Goal: Transaction & Acquisition: Purchase product/service

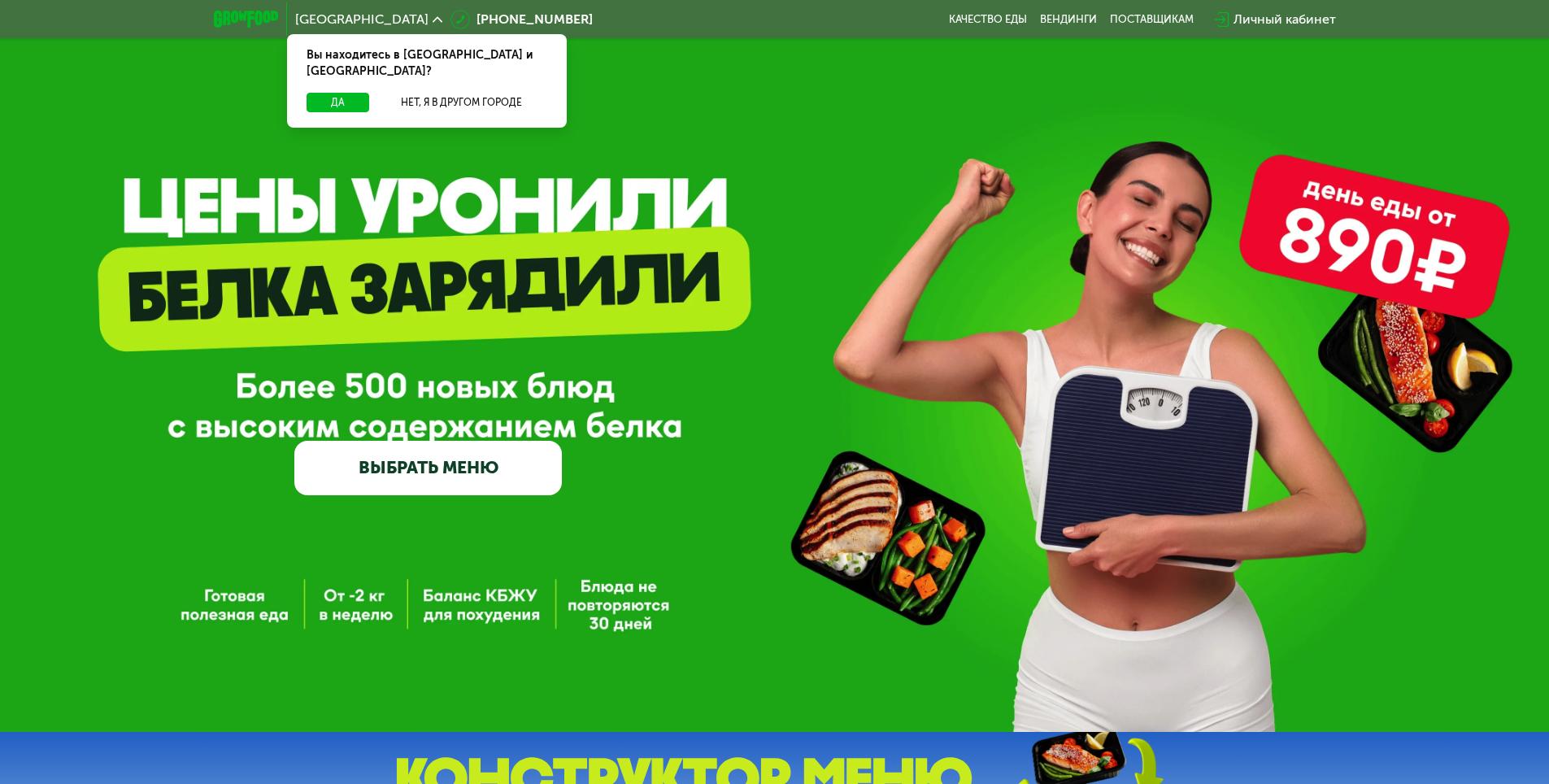
click at [523, 476] on link "ВЫБРАТЬ МЕНЮ" at bounding box center [428, 467] width 267 height 53
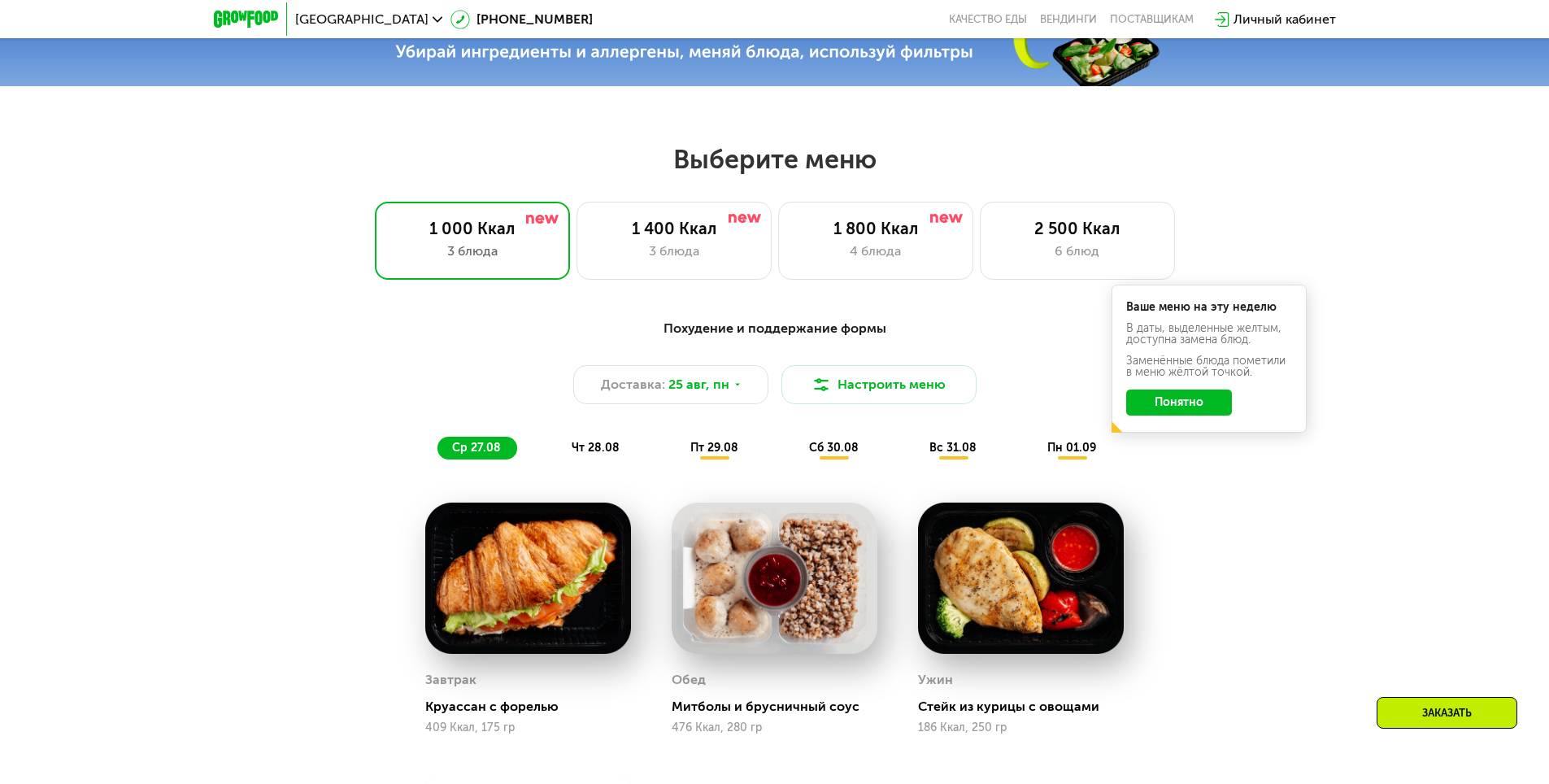
scroll to position [715, 0]
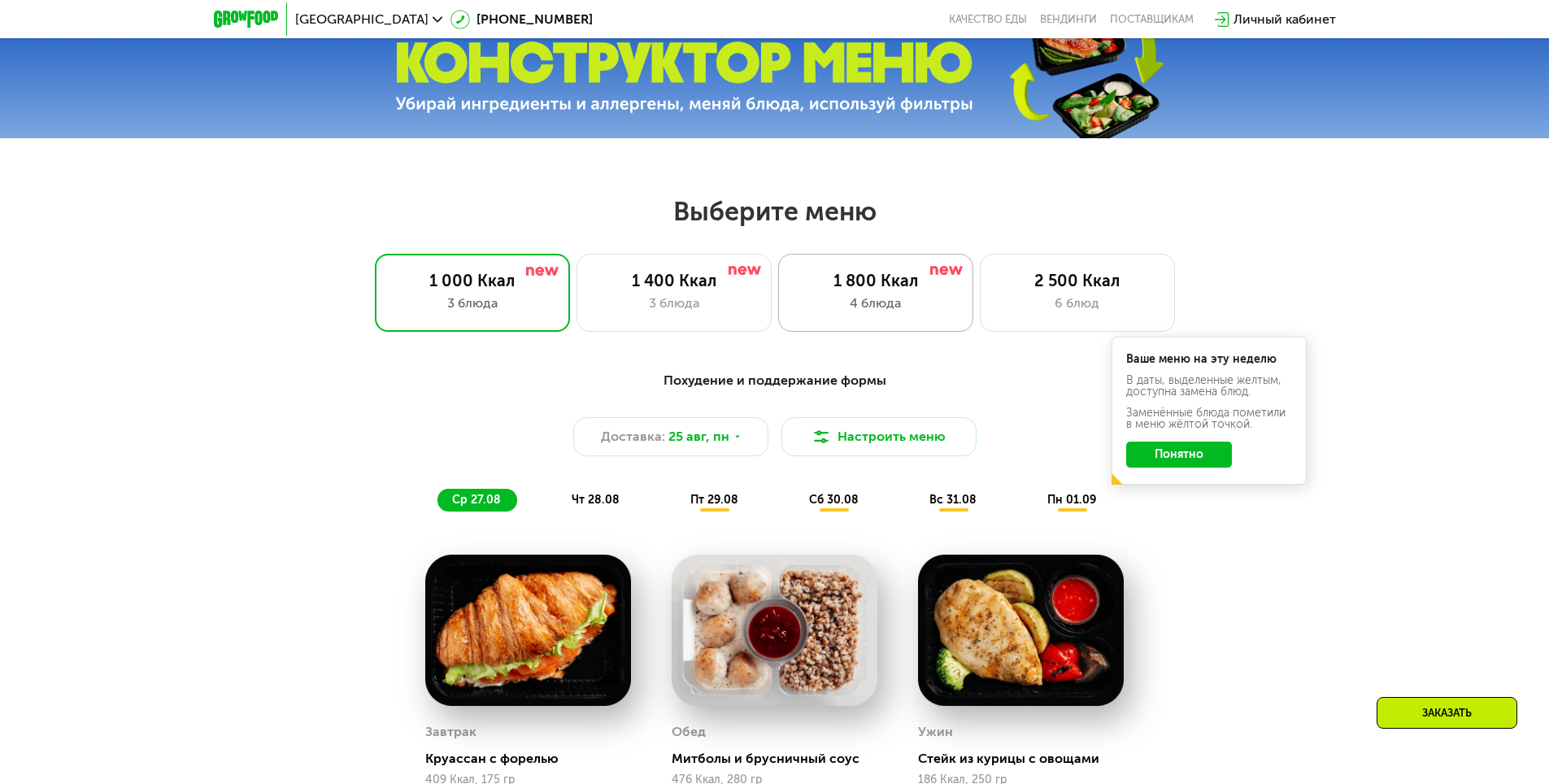
click at [980, 296] on div "1 800 Ккал 4 блюда" at bounding box center [1077, 293] width 195 height 78
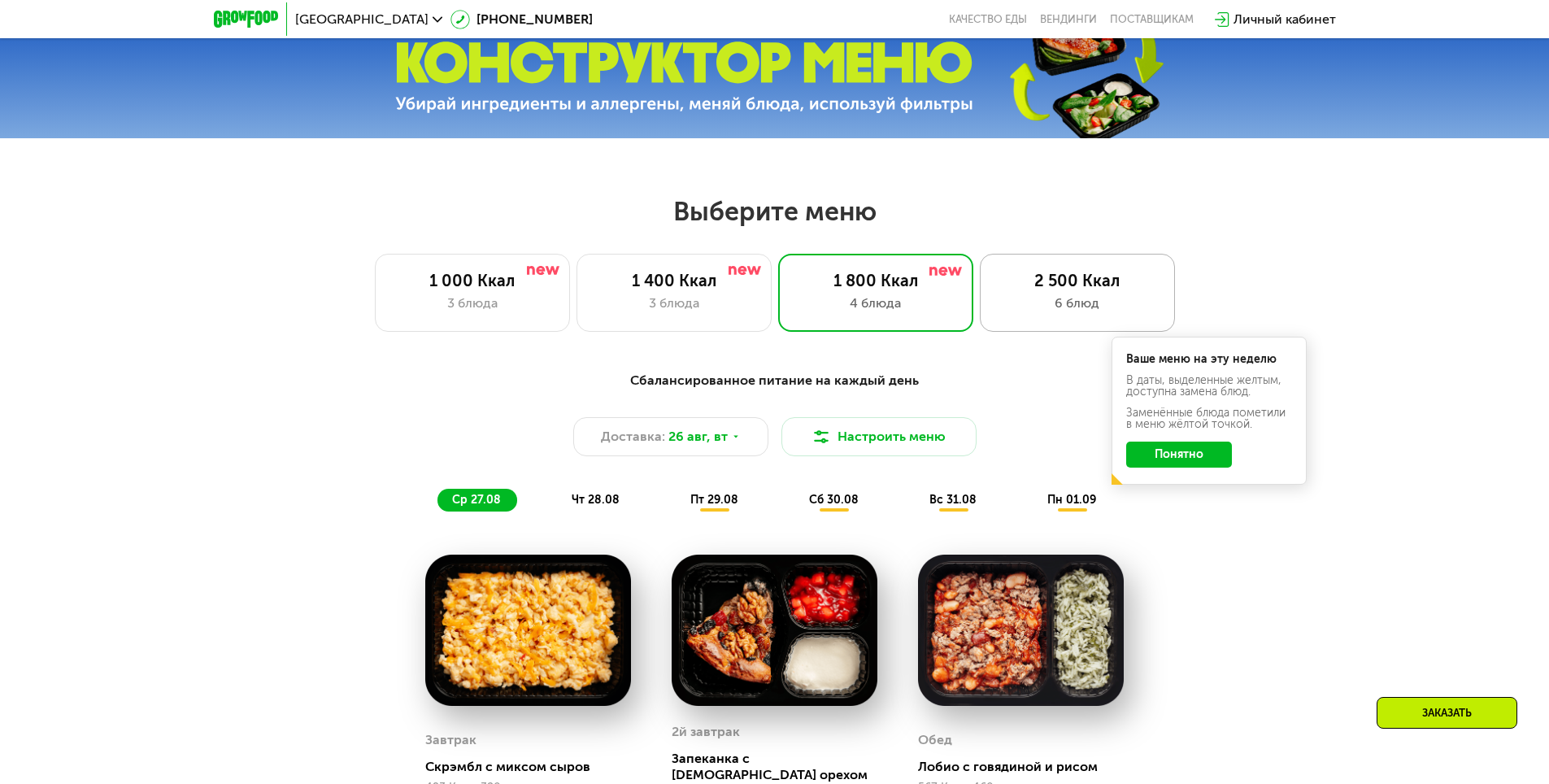
click at [1029, 298] on div "6 блюд" at bounding box center [1077, 303] width 161 height 19
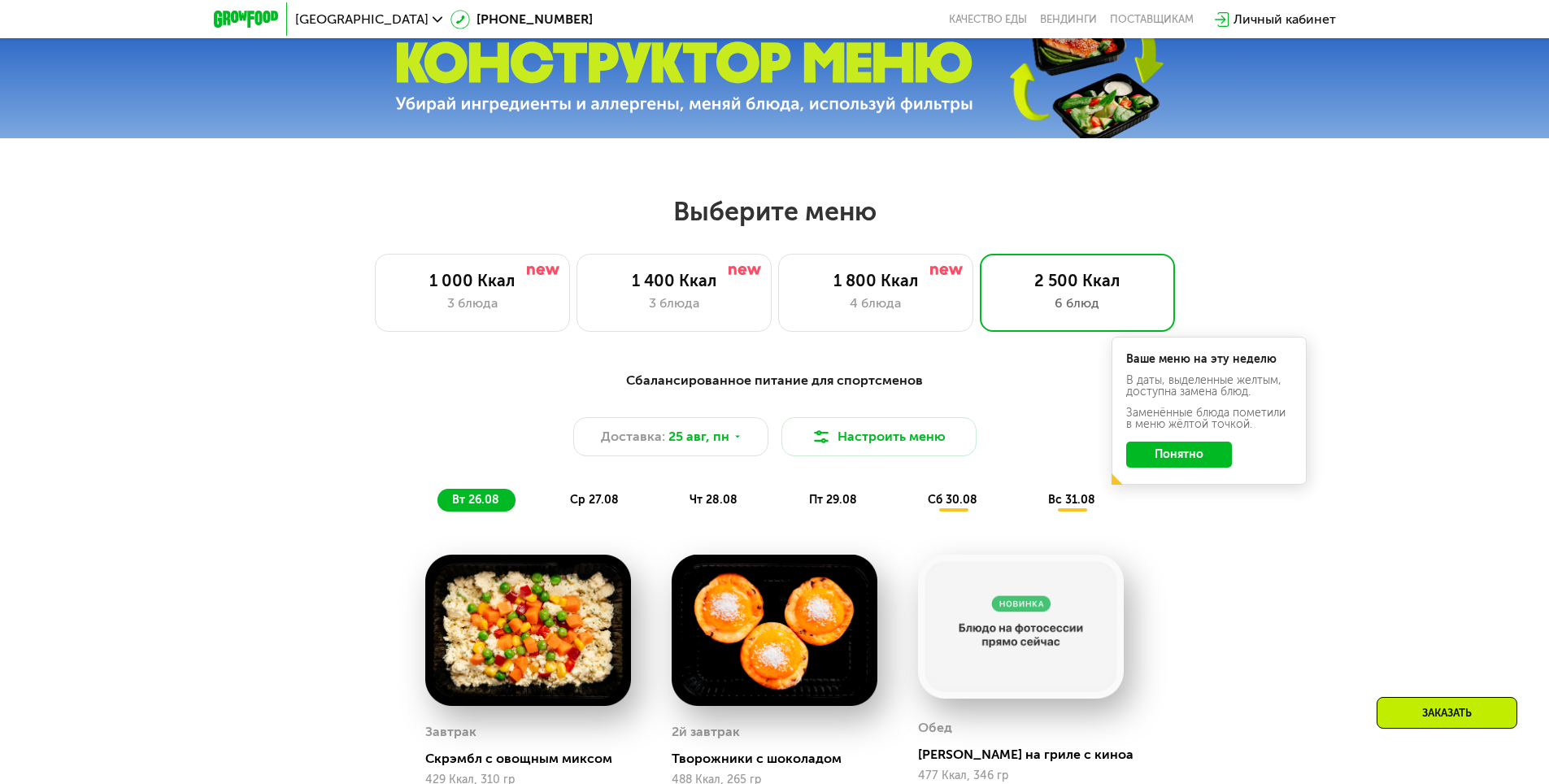
click at [1217, 458] on button "Понятно" at bounding box center [1178, 454] width 106 height 26
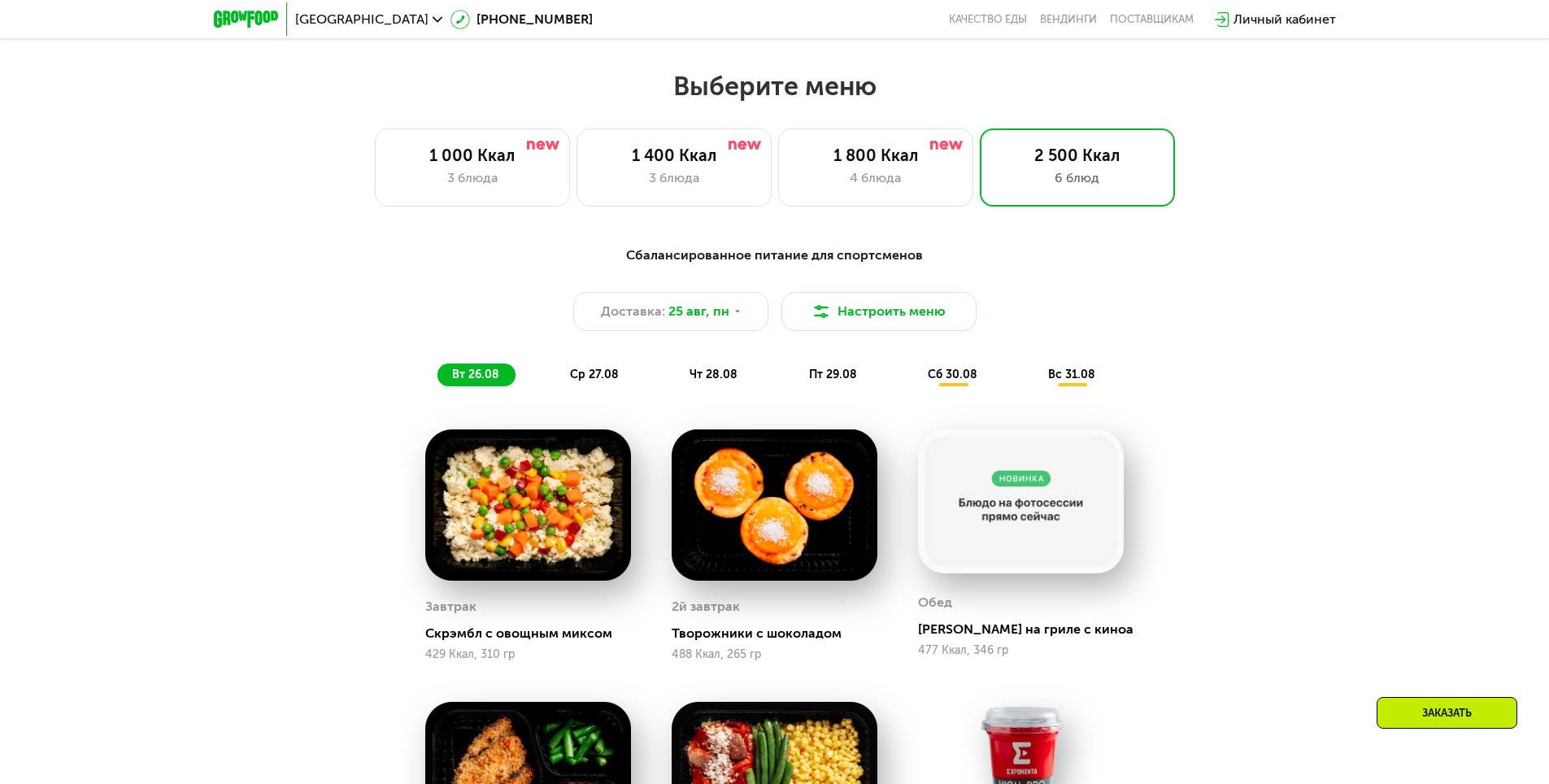
scroll to position [960, 0]
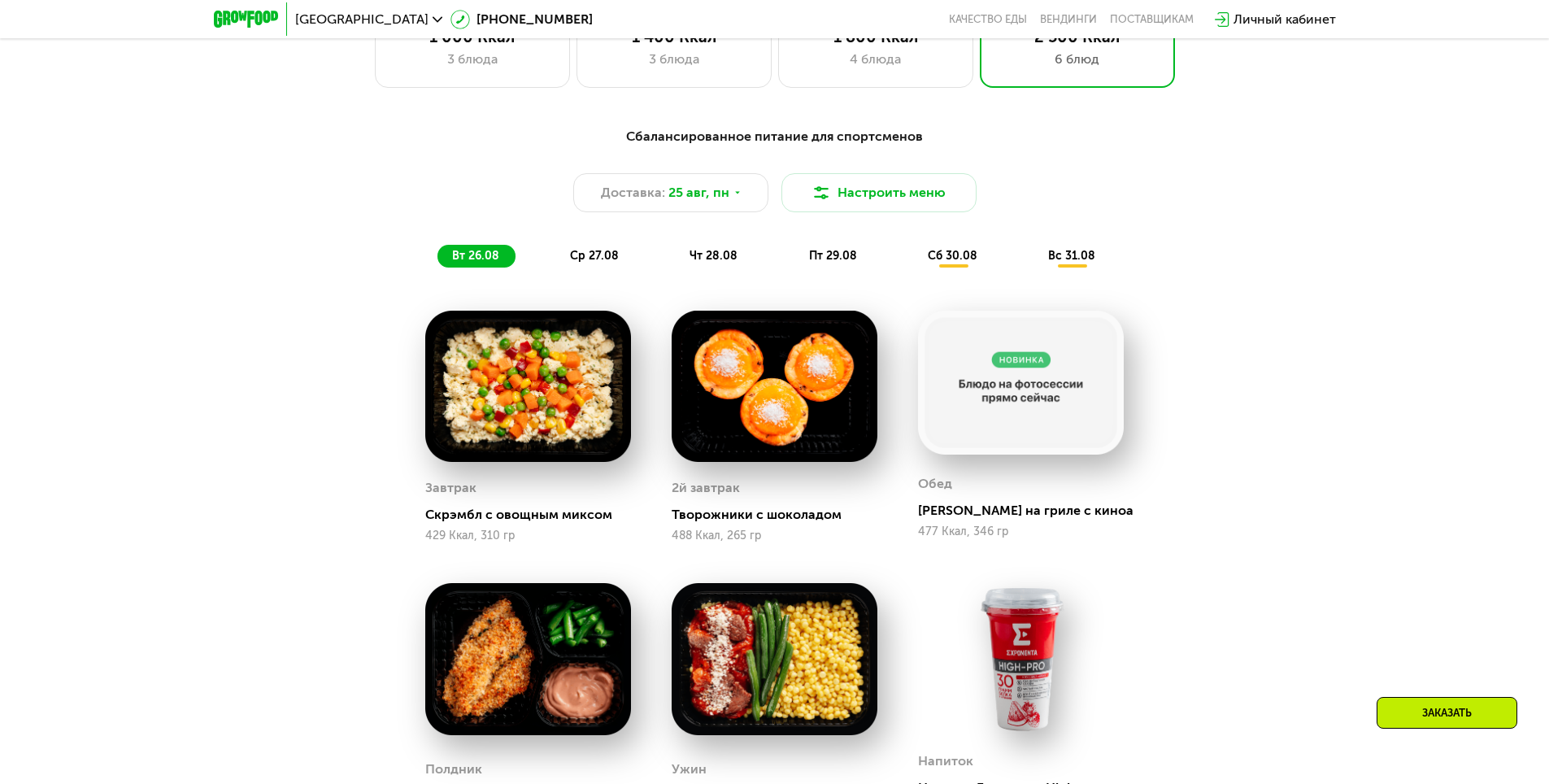
click at [605, 260] on span "ср 27.08" at bounding box center [594, 256] width 49 height 13
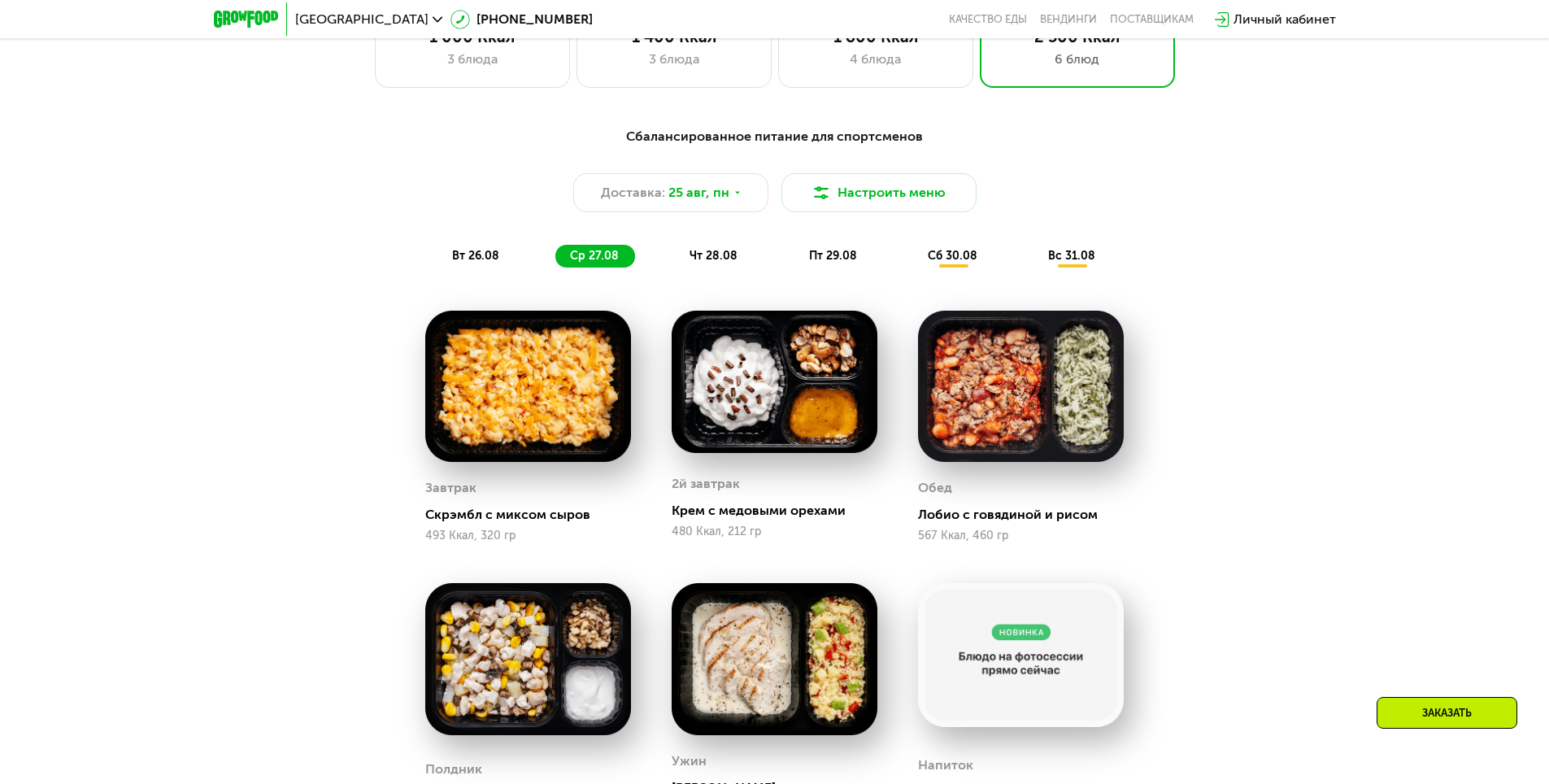
click at [555, 267] on div "вт 26.08" at bounding box center [594, 256] width 79 height 23
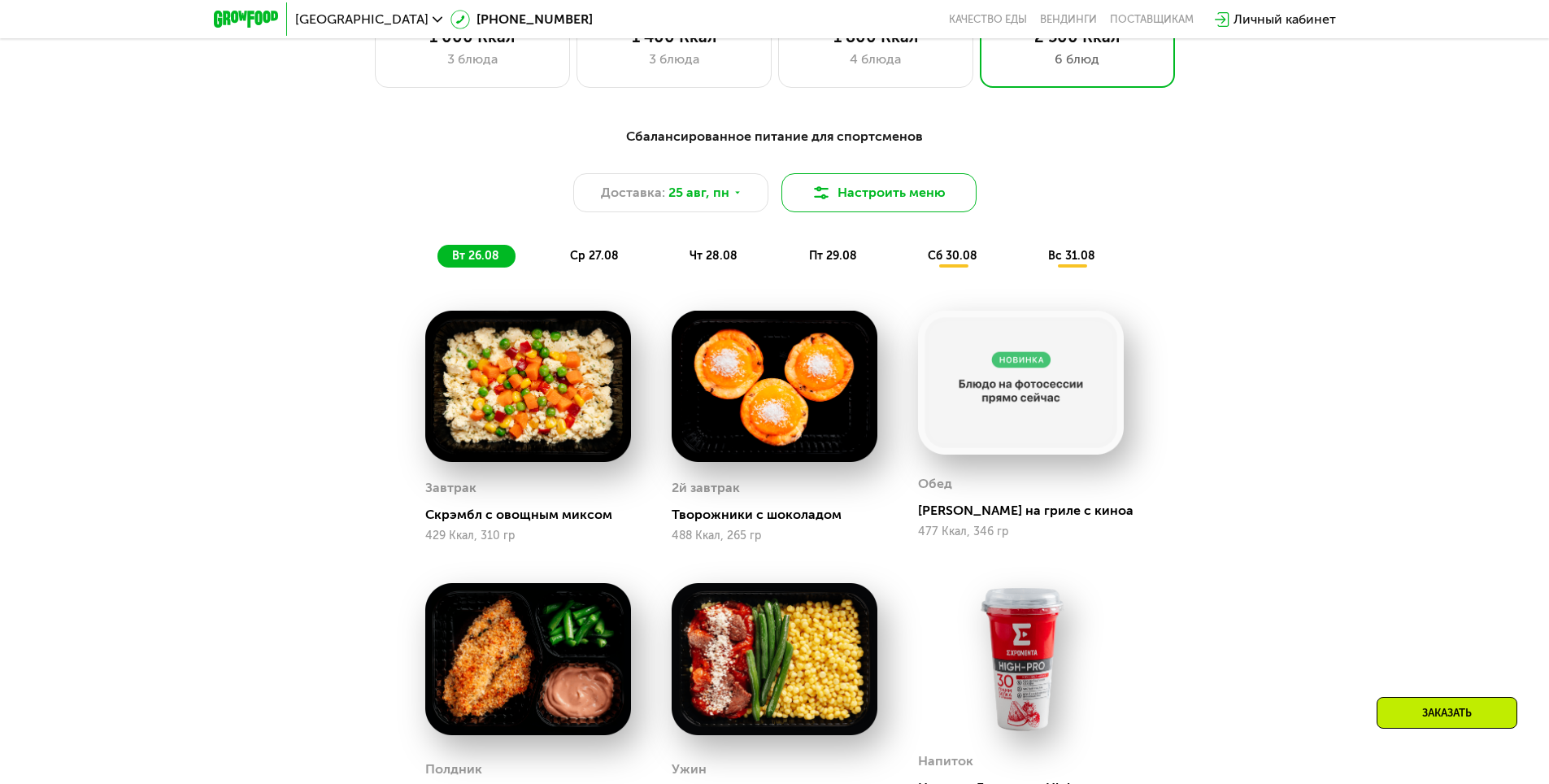
click at [854, 201] on button "Настроить меню" at bounding box center [879, 192] width 195 height 39
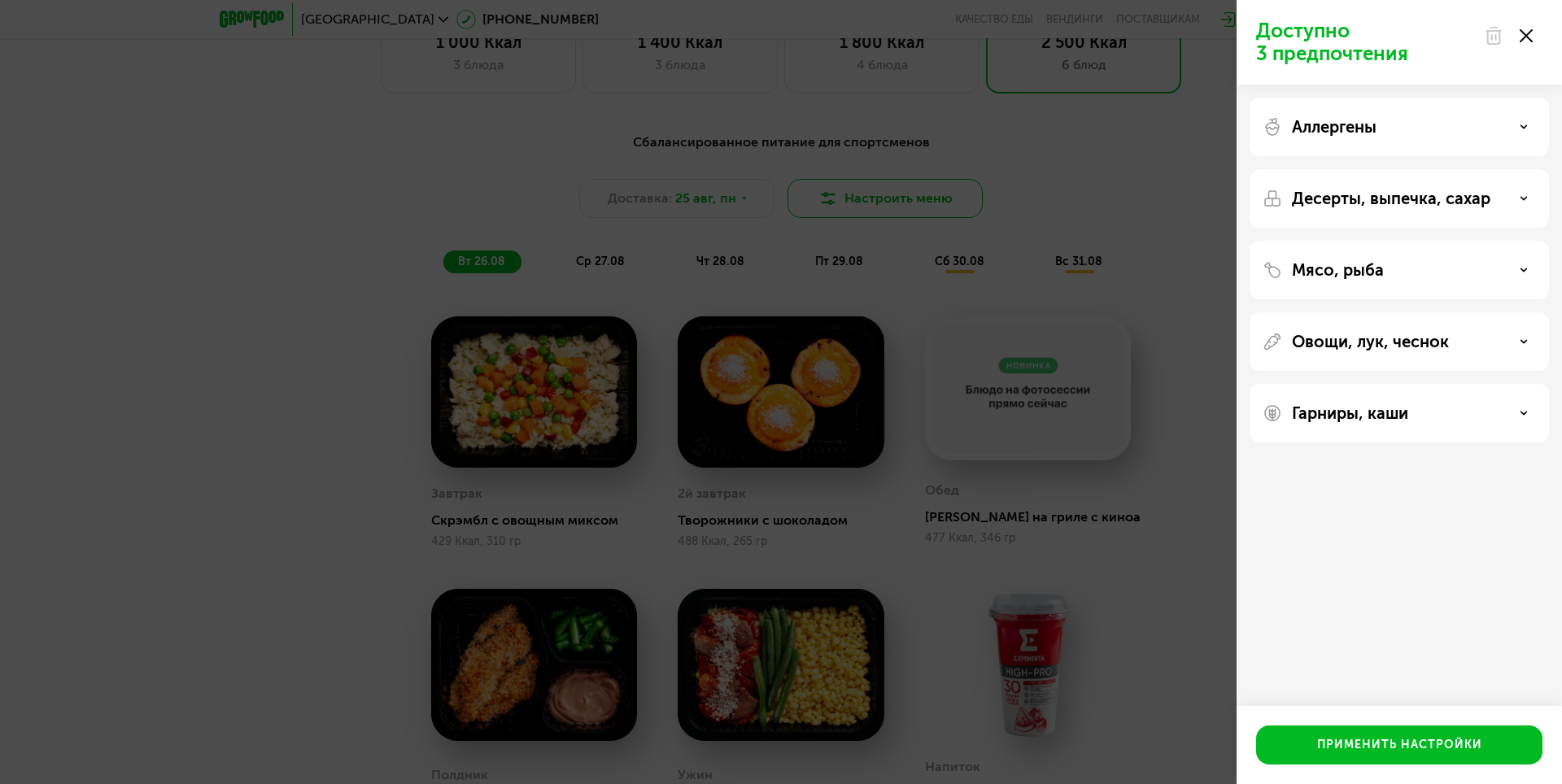
click at [854, 201] on div "Доступно 3 предпочтения Аллергены Десерты, выпечка, сахар Мясо, рыба Овощи, лук…" at bounding box center [781, 392] width 1562 height 784
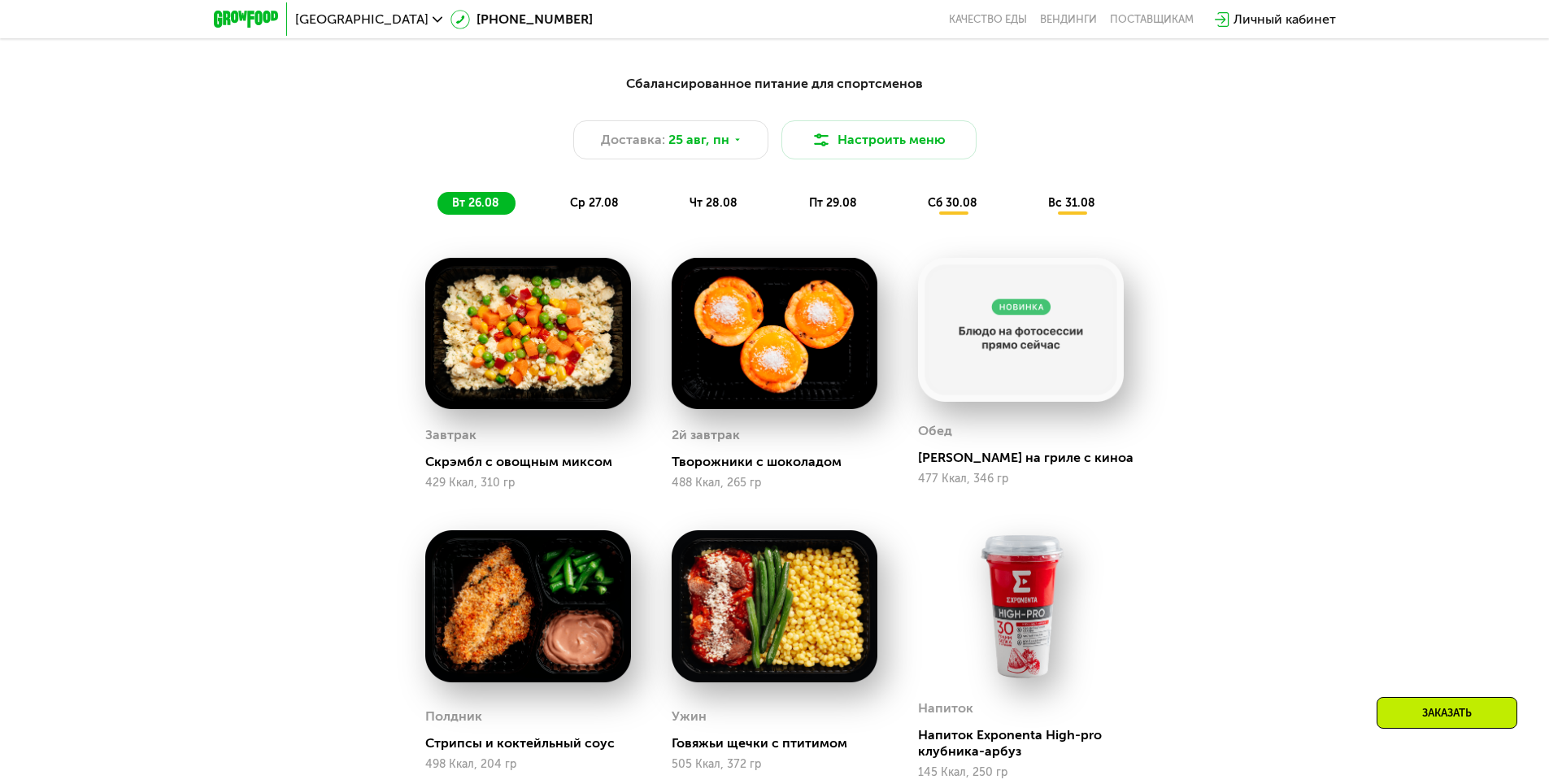
scroll to position [1041, 0]
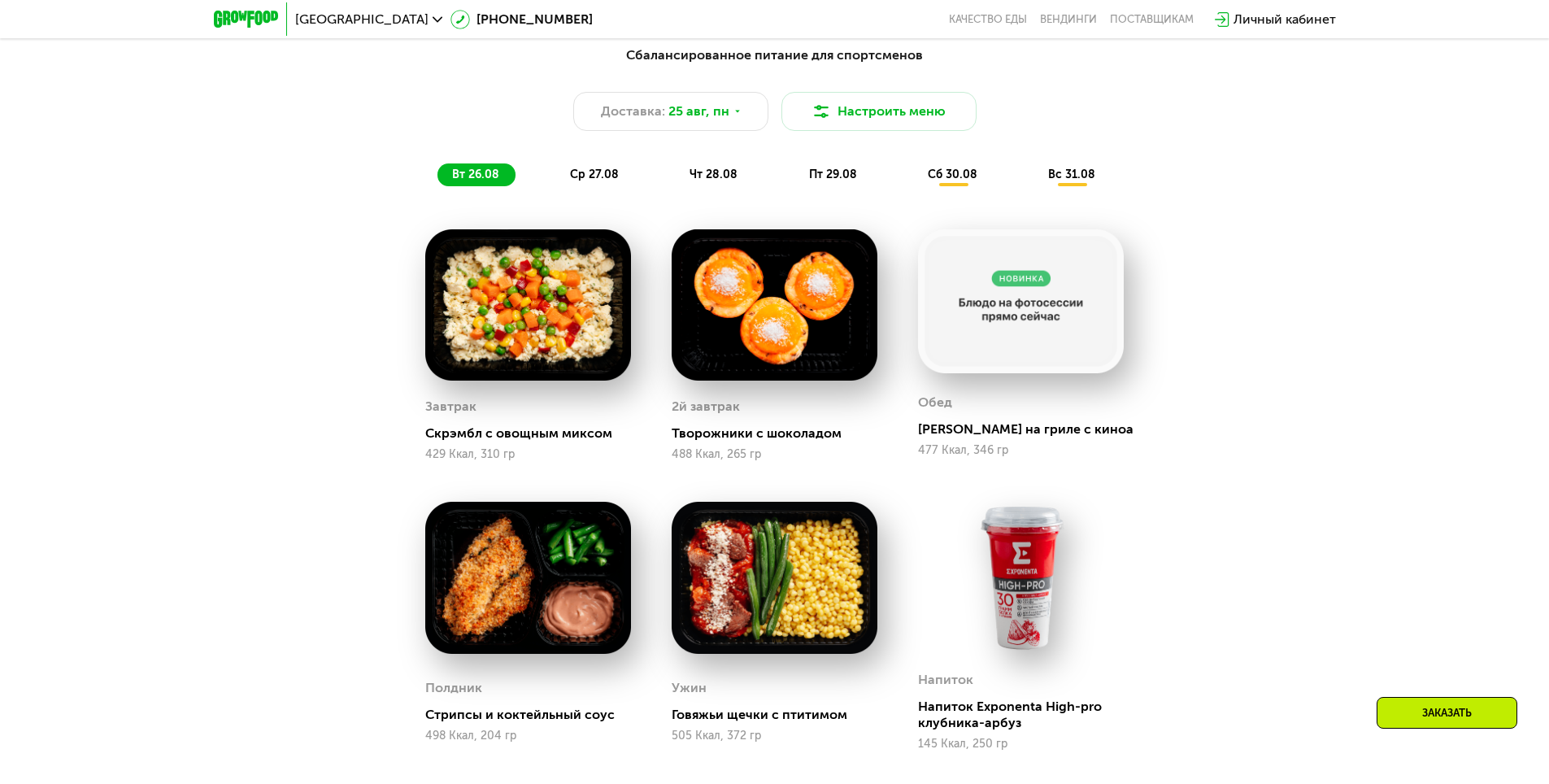
click at [391, 286] on div "Сбалансированное питание для спортсменов Доставка: [DATE] Настроить меню вт 26.…" at bounding box center [774, 518] width 1002 height 964
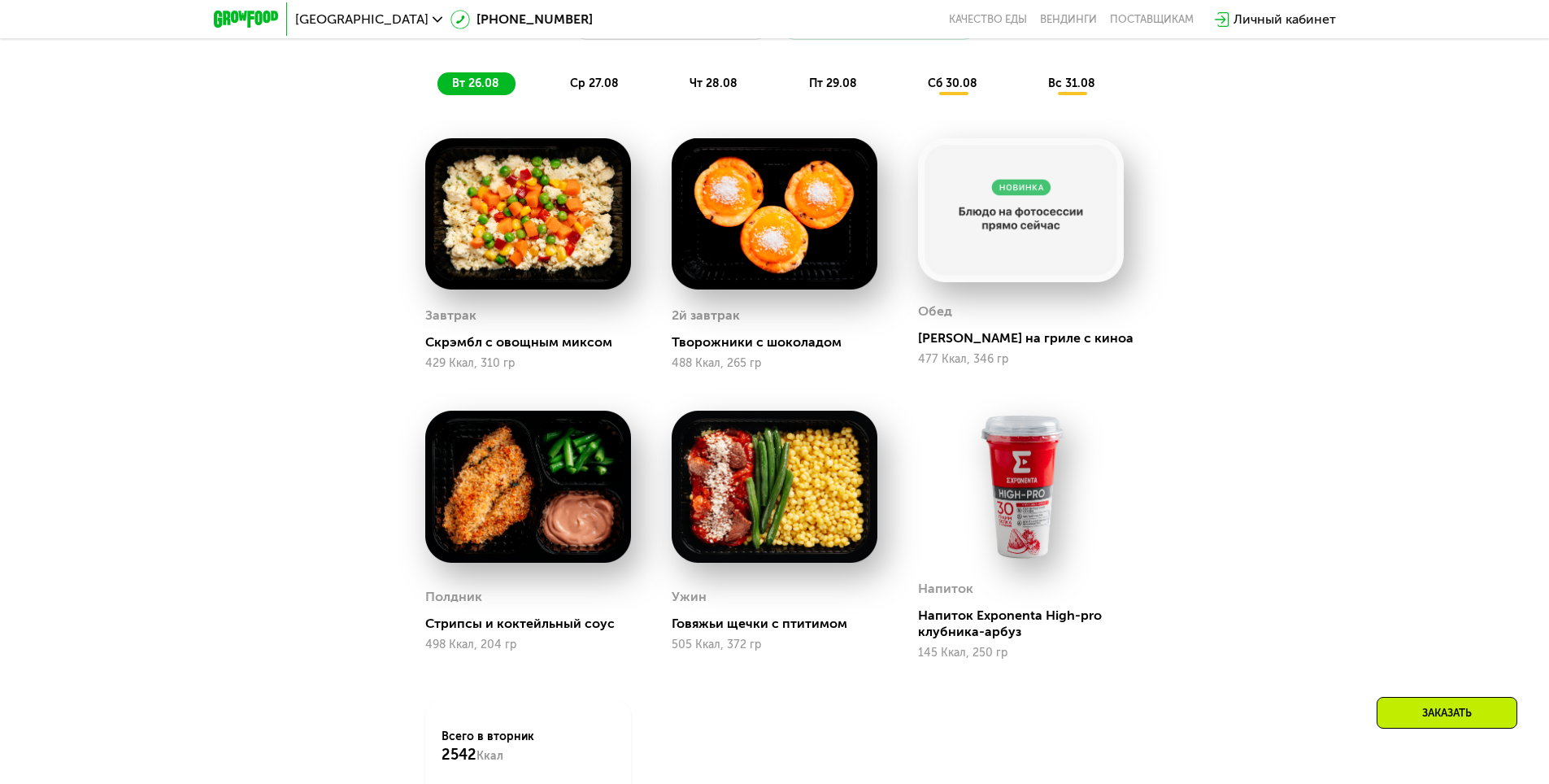
scroll to position [1122, 0]
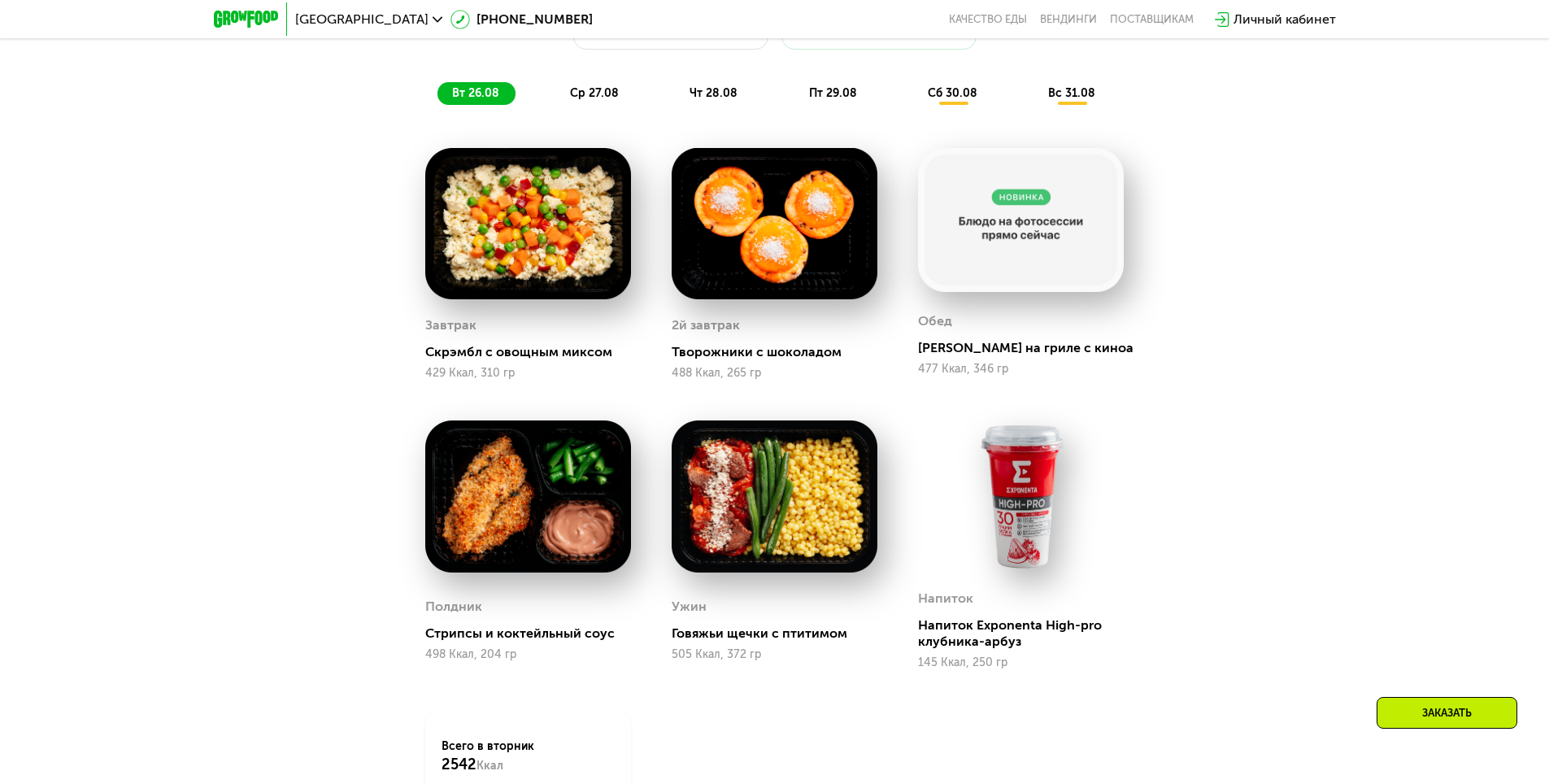
click at [726, 100] on span "чт 28.08" at bounding box center [713, 93] width 48 height 13
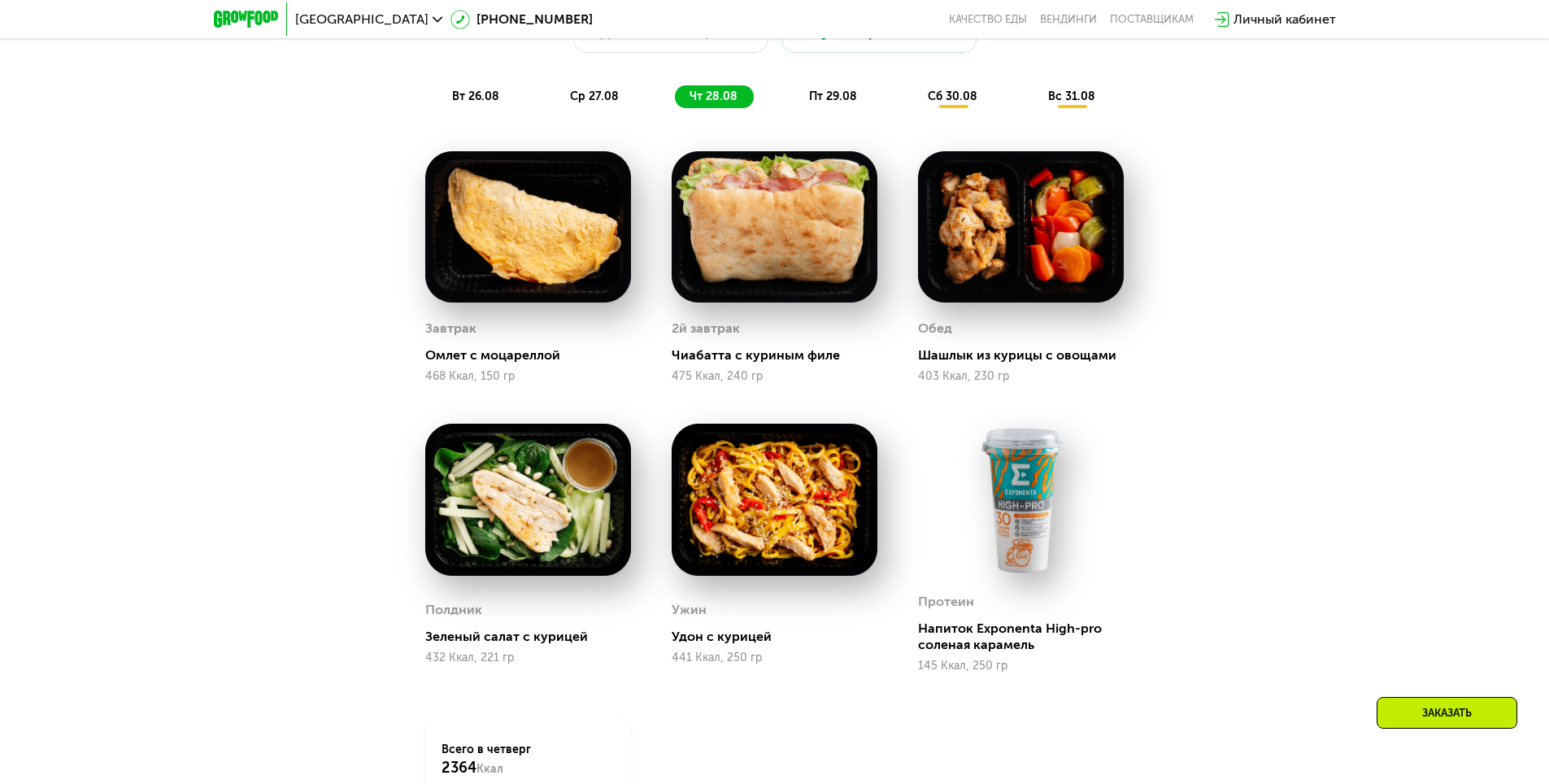
scroll to position [1041, 0]
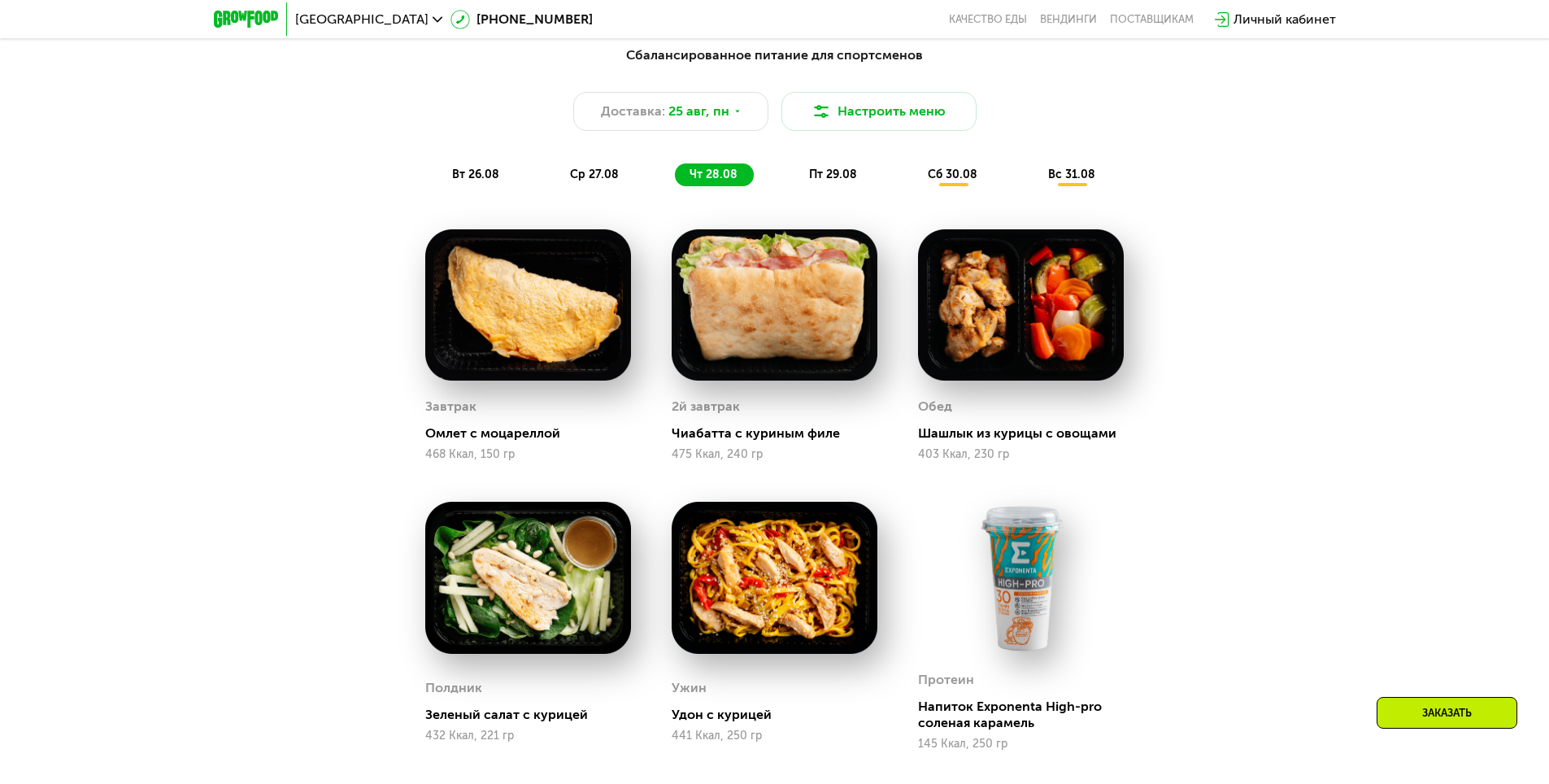
click at [838, 181] on span "пт 29.08" at bounding box center [833, 174] width 48 height 13
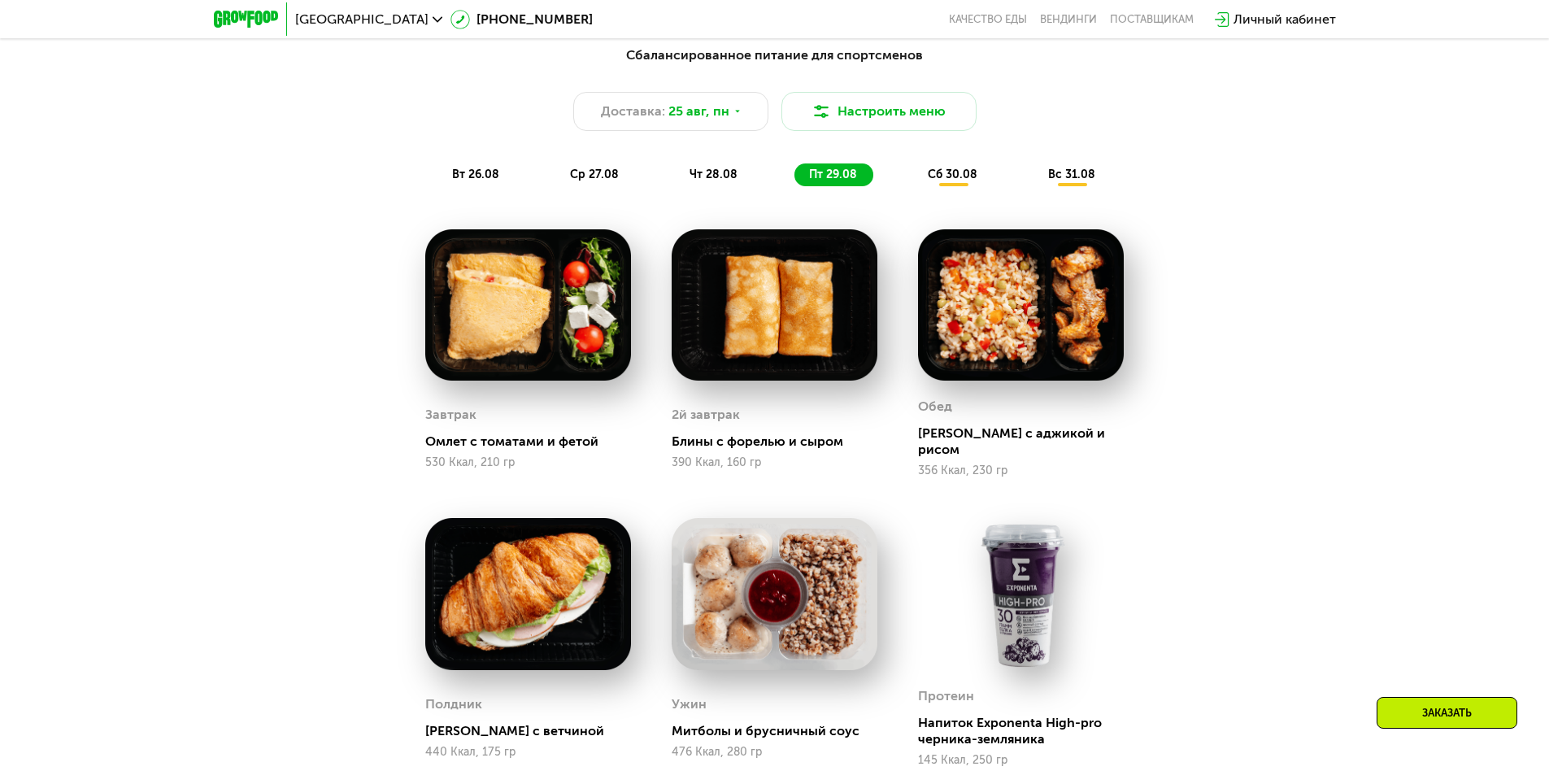
click at [944, 178] on span "сб 30.08" at bounding box center [952, 174] width 50 height 13
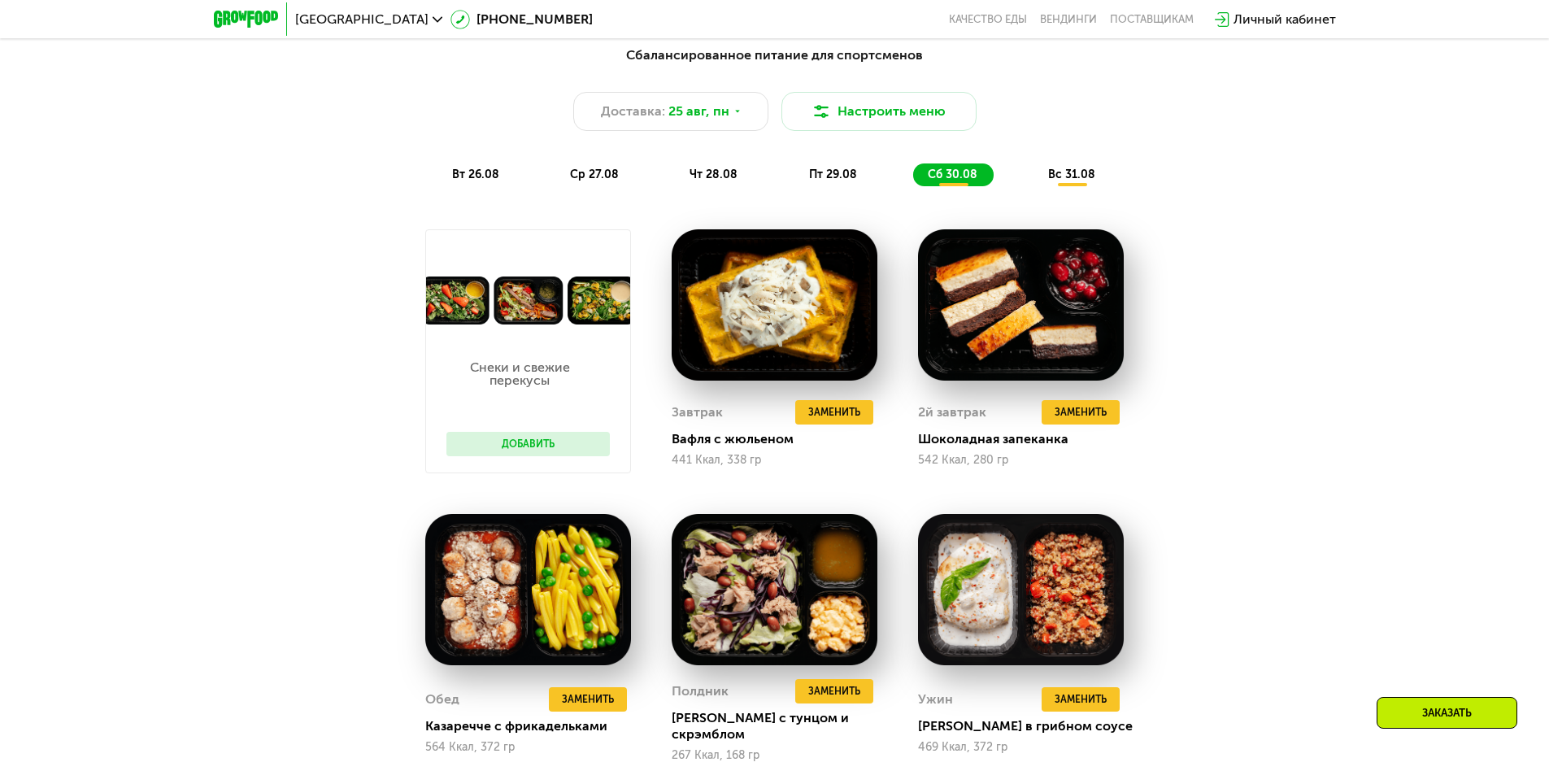
click at [1076, 166] on div "Сбалансированное питание для спортсменов Доставка: [DATE] Настроить меню вт 26.…" at bounding box center [774, 116] width 963 height 140
click at [1072, 186] on div "вс 31.08" at bounding box center [1072, 175] width 78 height 23
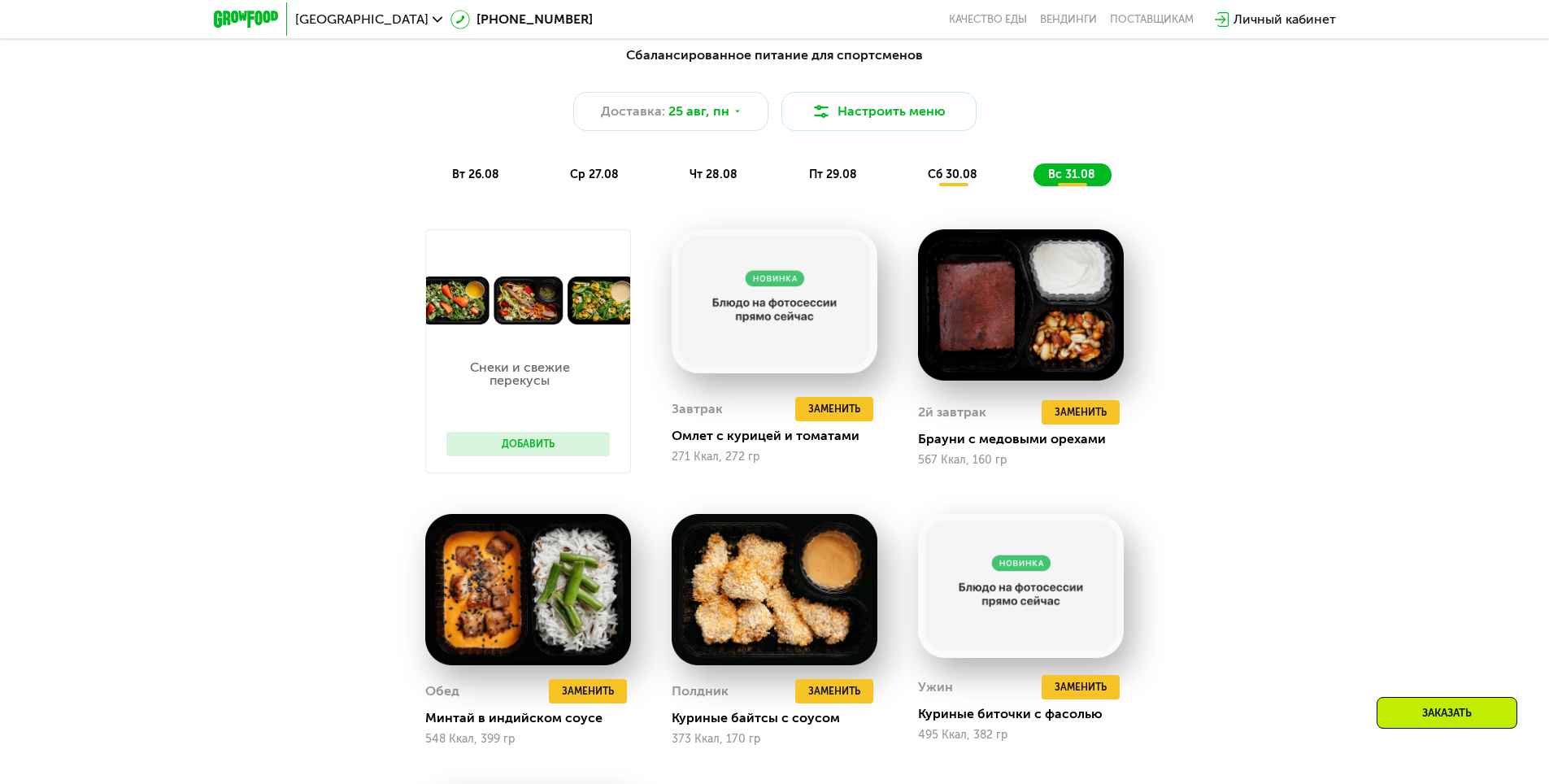
click at [495, 180] on span "вт 26.08" at bounding box center [475, 174] width 47 height 13
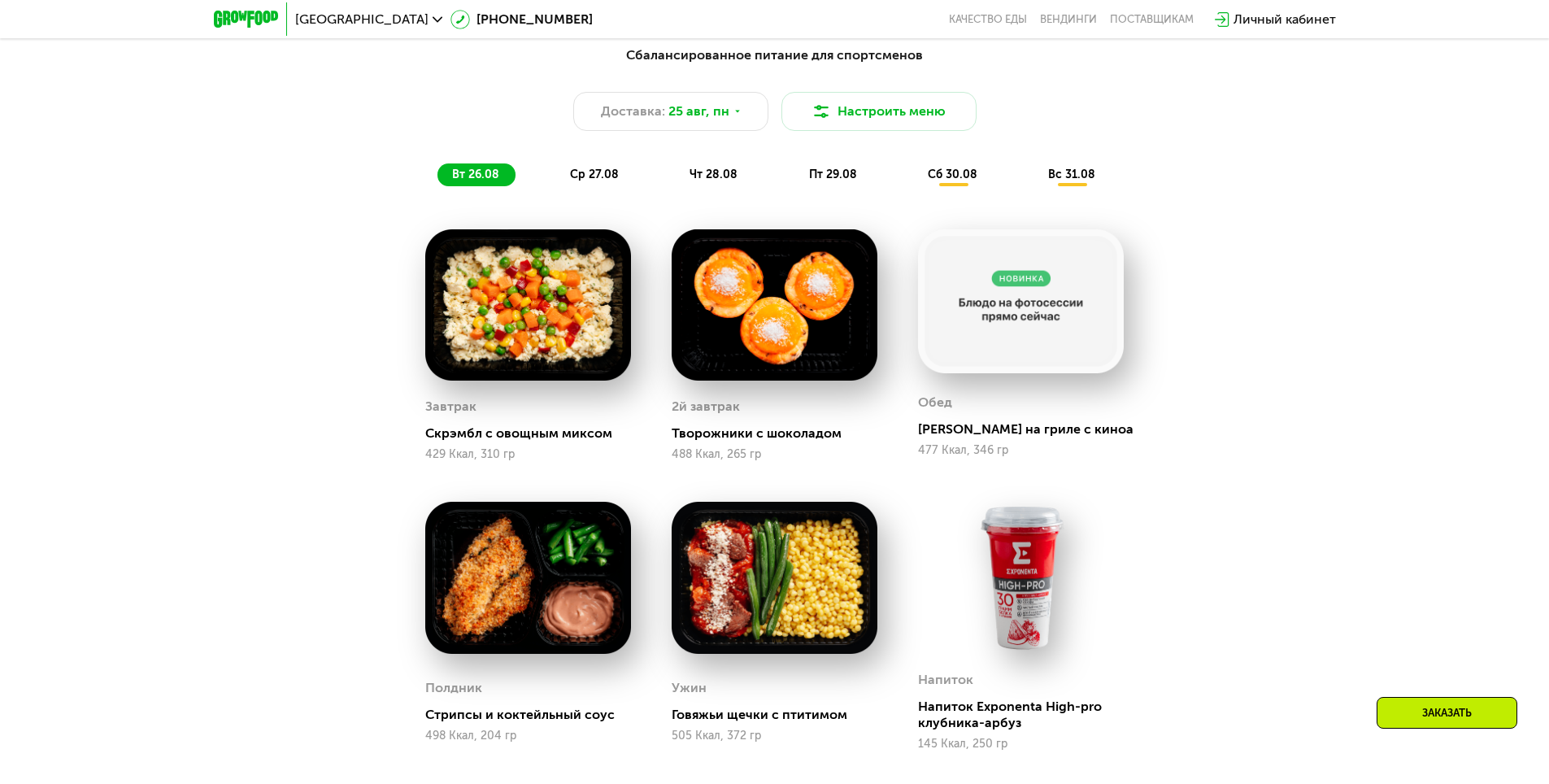
scroll to position [1529, 0]
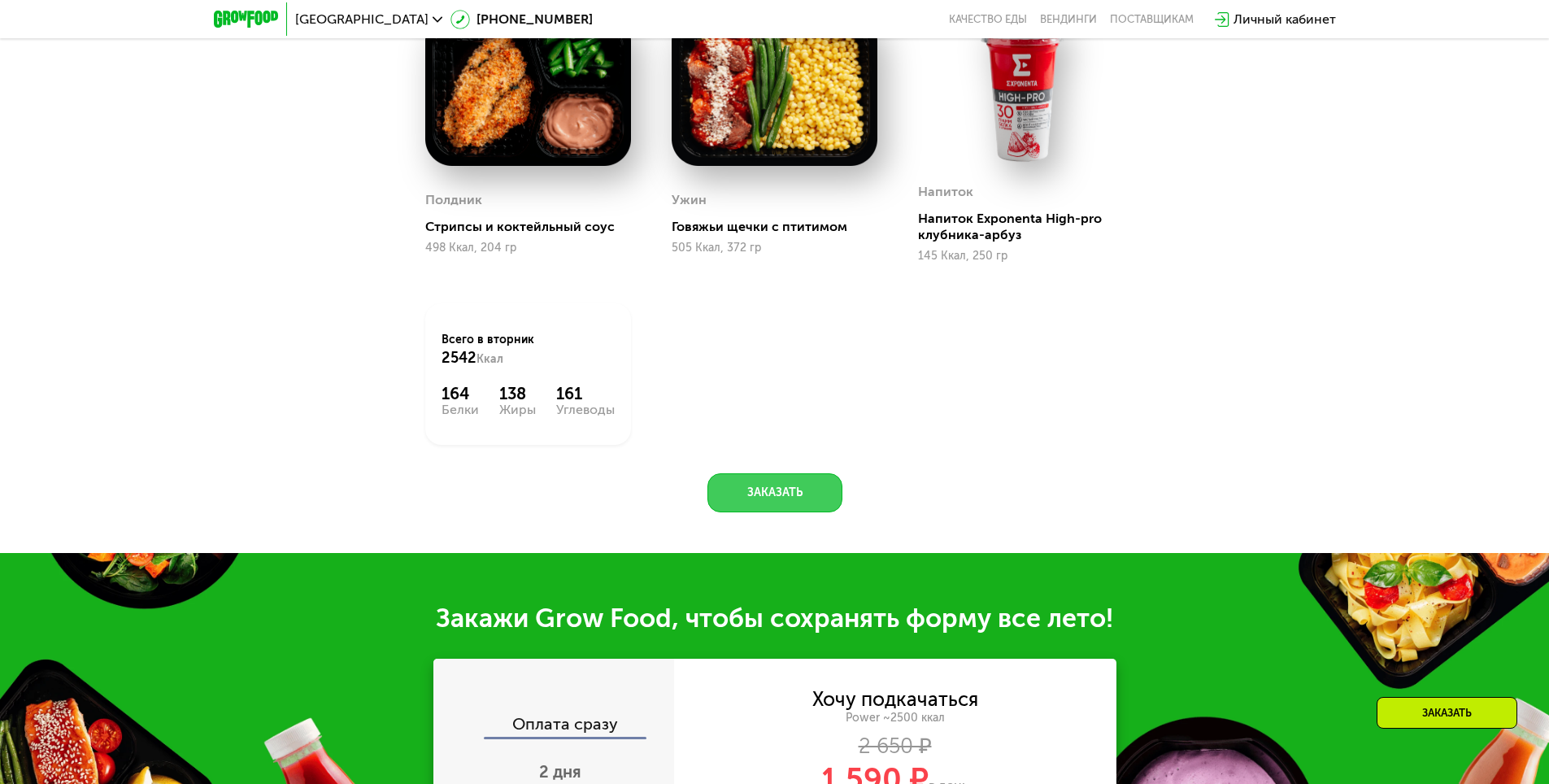
drag, startPoint x: 791, startPoint y: 498, endPoint x: 1007, endPoint y: 449, distance: 221.5
click at [1007, 449] on div "Сбалансированное питание для спортсменов Доставка: [DATE] Настроить меню вт 26.…" at bounding box center [774, 31] width 1002 height 964
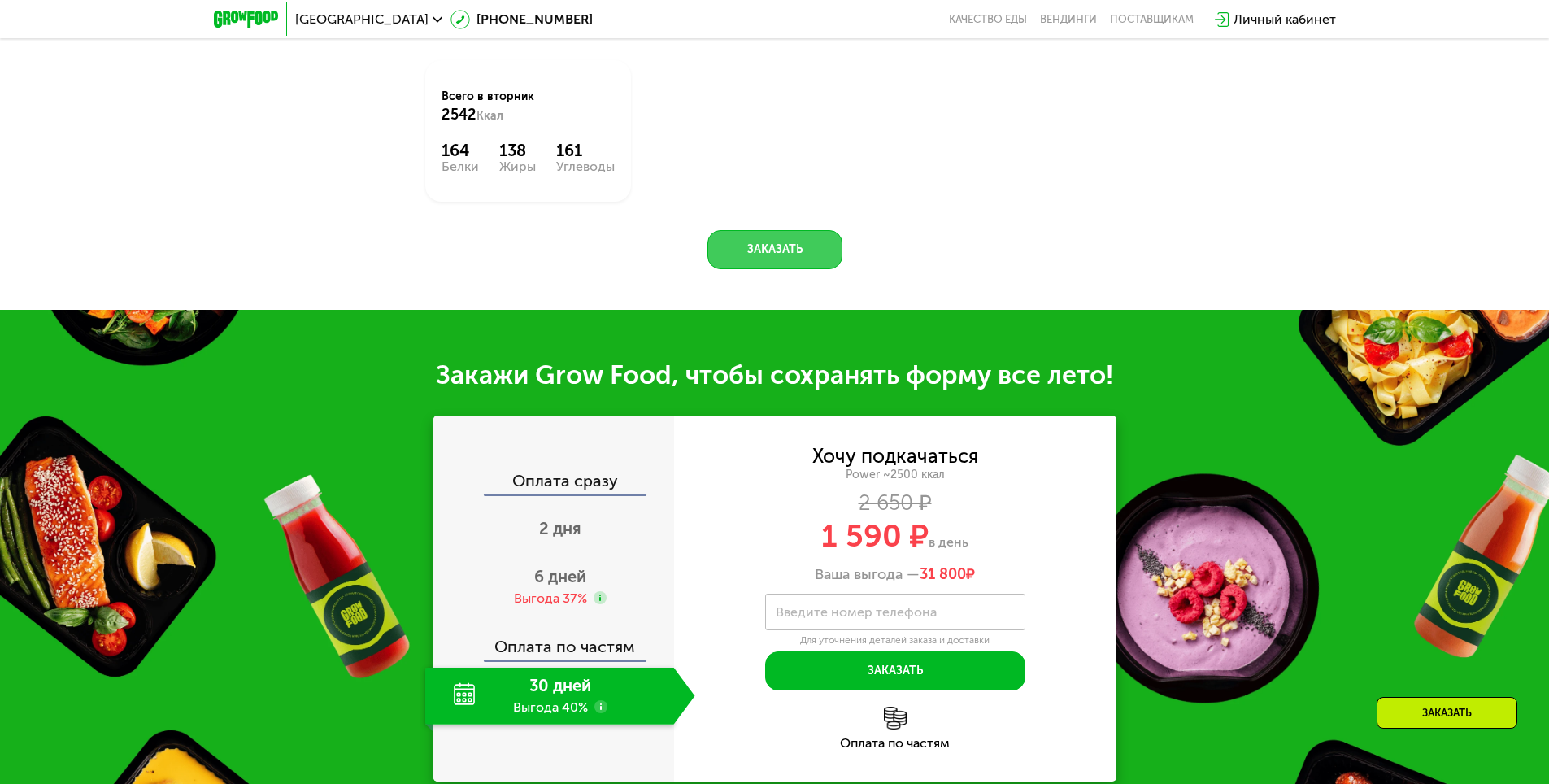
scroll to position [1772, 0]
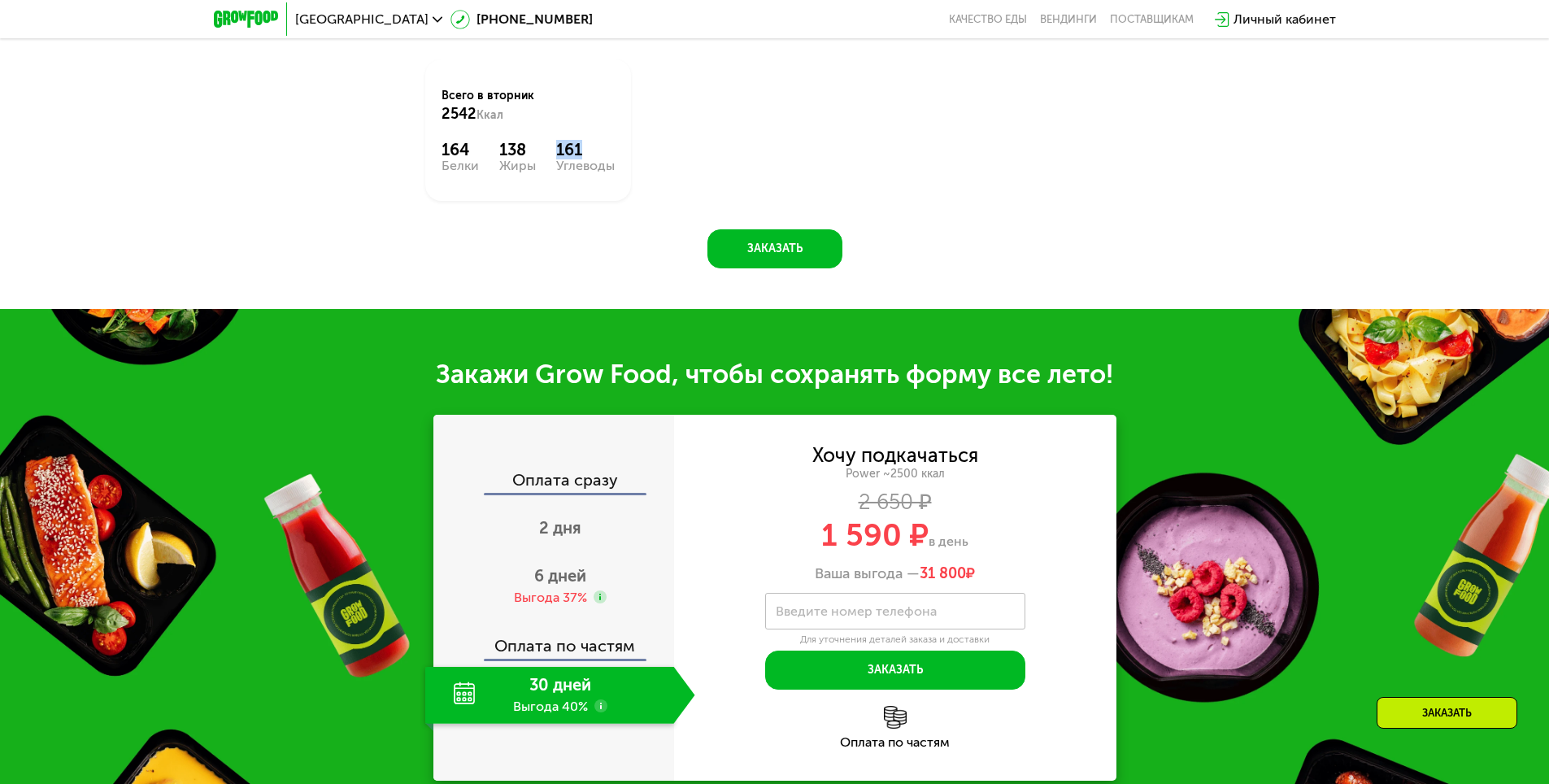
drag, startPoint x: 559, startPoint y: 156, endPoint x: 747, endPoint y: 168, distance: 188.4
click at [626, 156] on div "Всего в [DATE] 2542 Ккал 164 Белки 138 Жиры 161 Углеводы" at bounding box center [527, 130] width 205 height 141
click at [0, 0] on div "Завтрак Скрэмбл с овощным миксом 429 Ккал, 310 гр 2й завтрак Творожники с шокол…" at bounding box center [0, 0] width 0 height 0
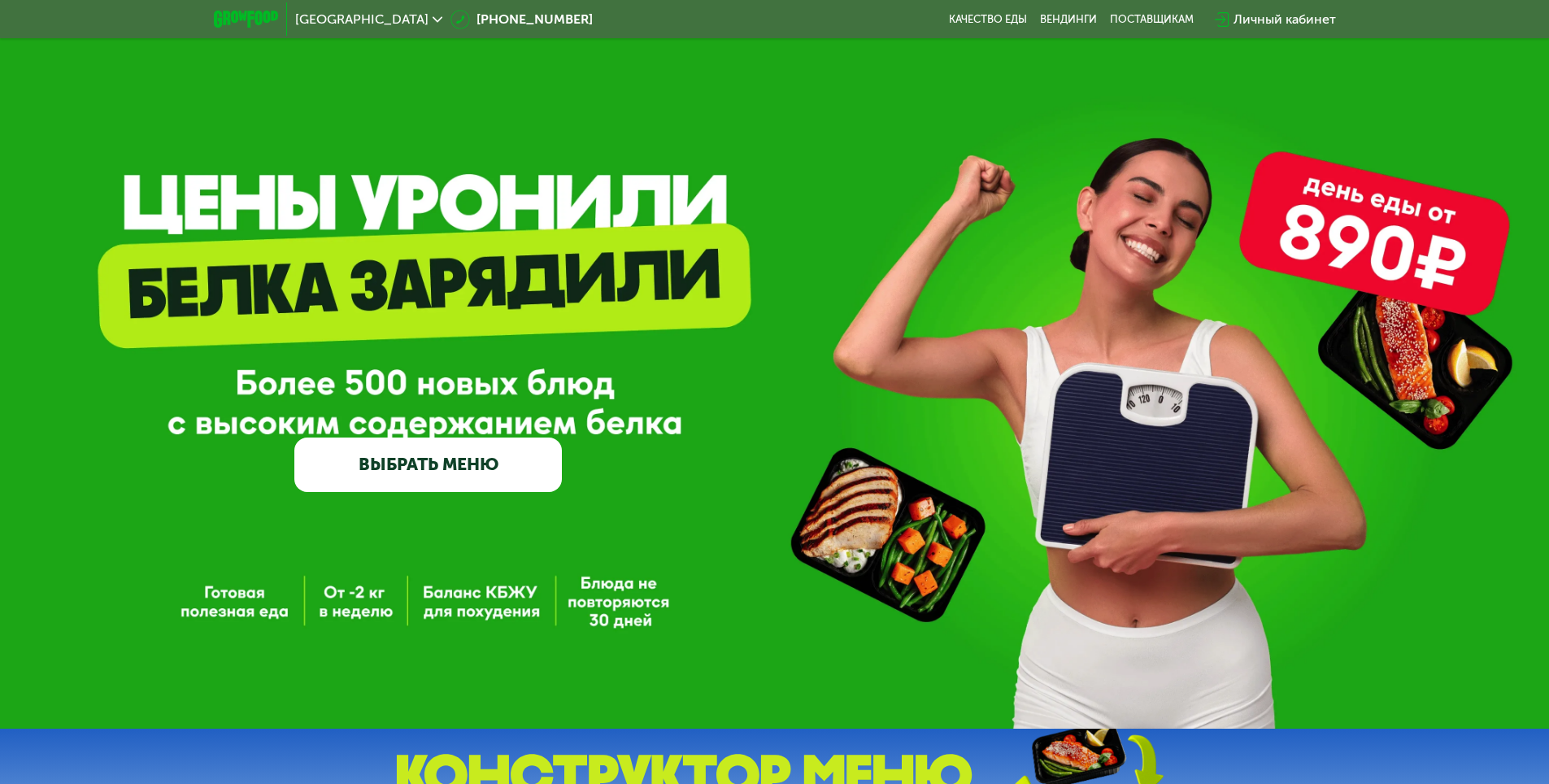
scroll to position [0, 0]
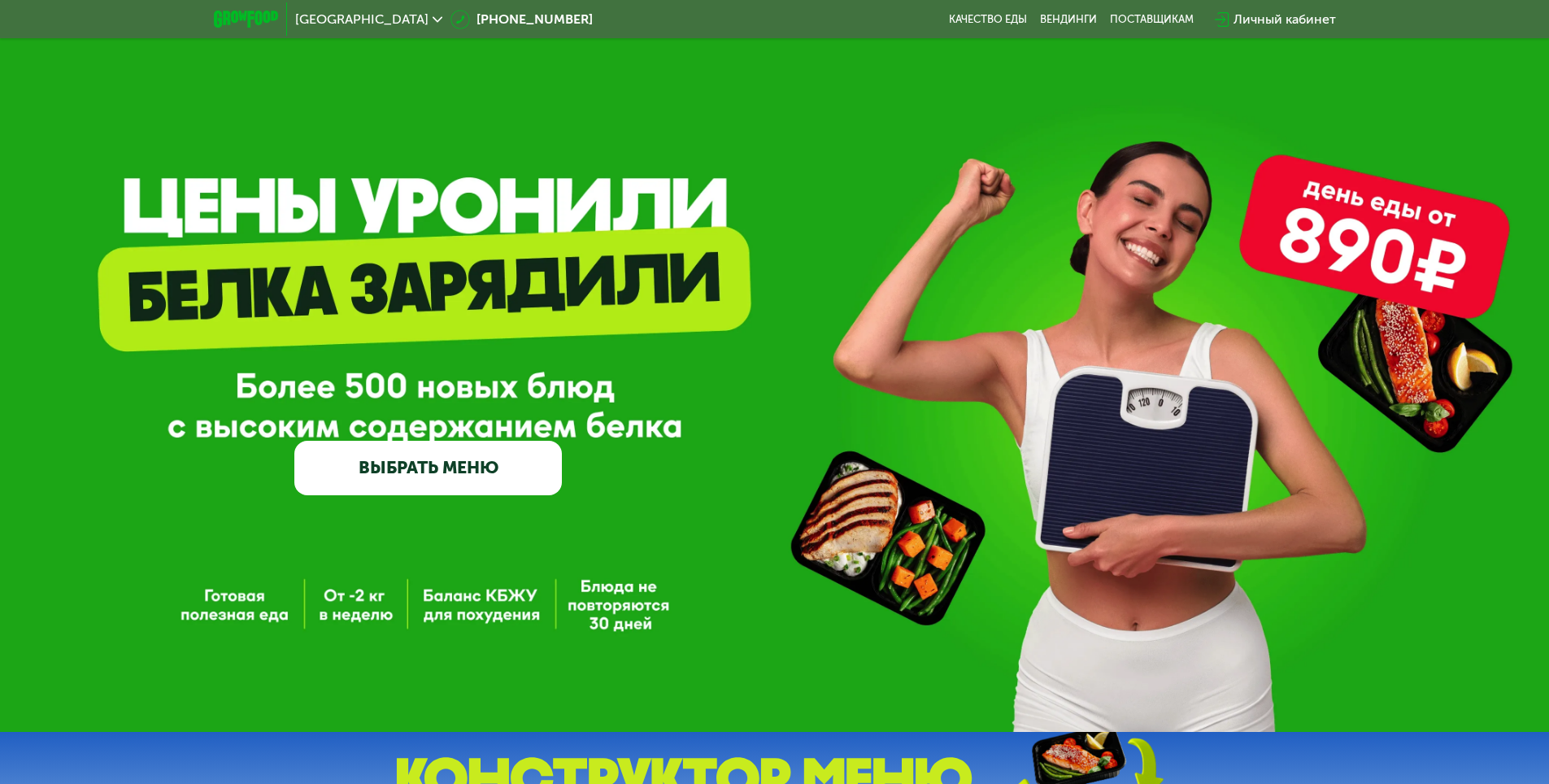
click at [515, 457] on link "ВЫБРАТЬ МЕНЮ" at bounding box center [428, 467] width 267 height 53
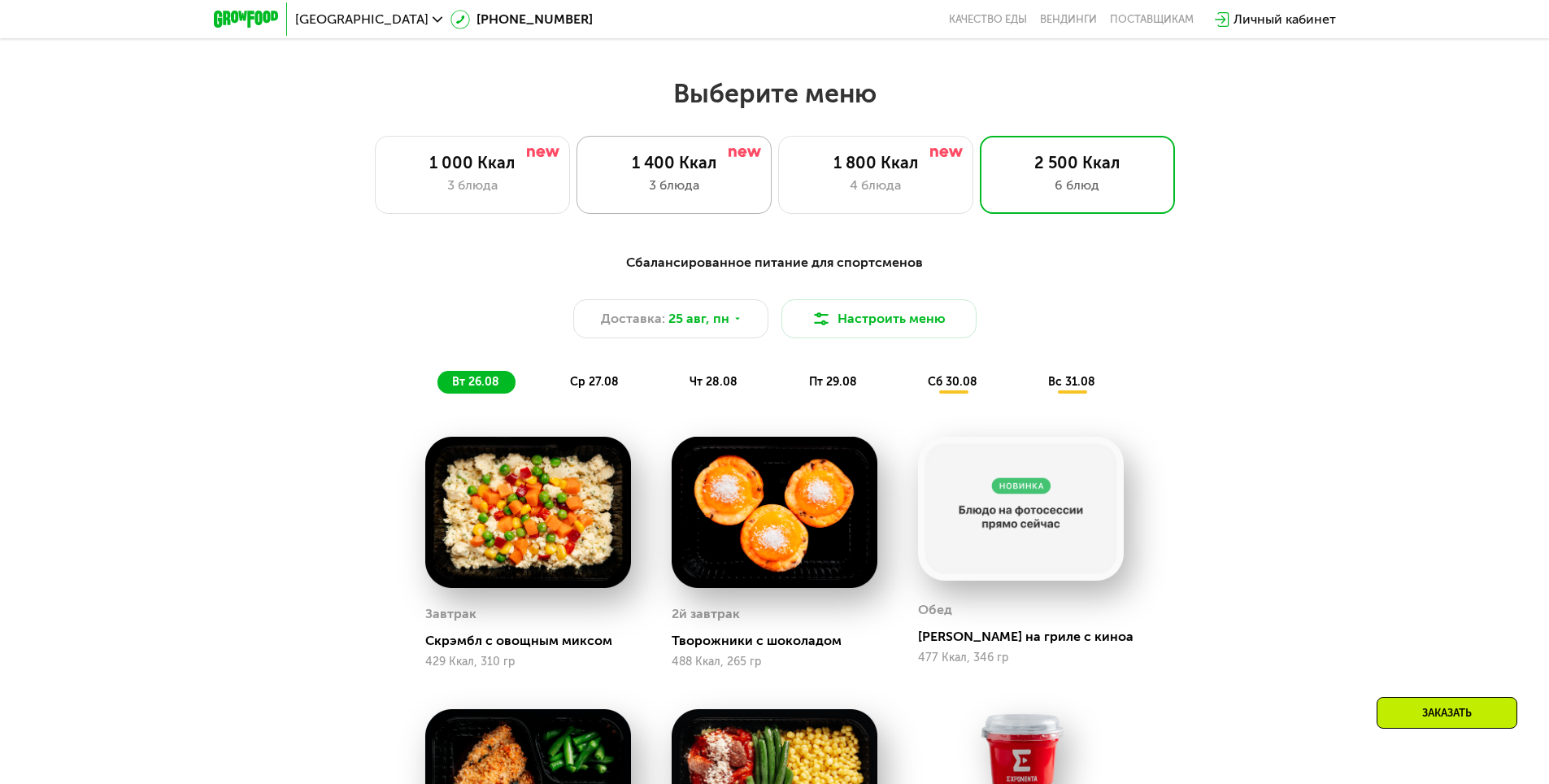
scroll to position [796, 0]
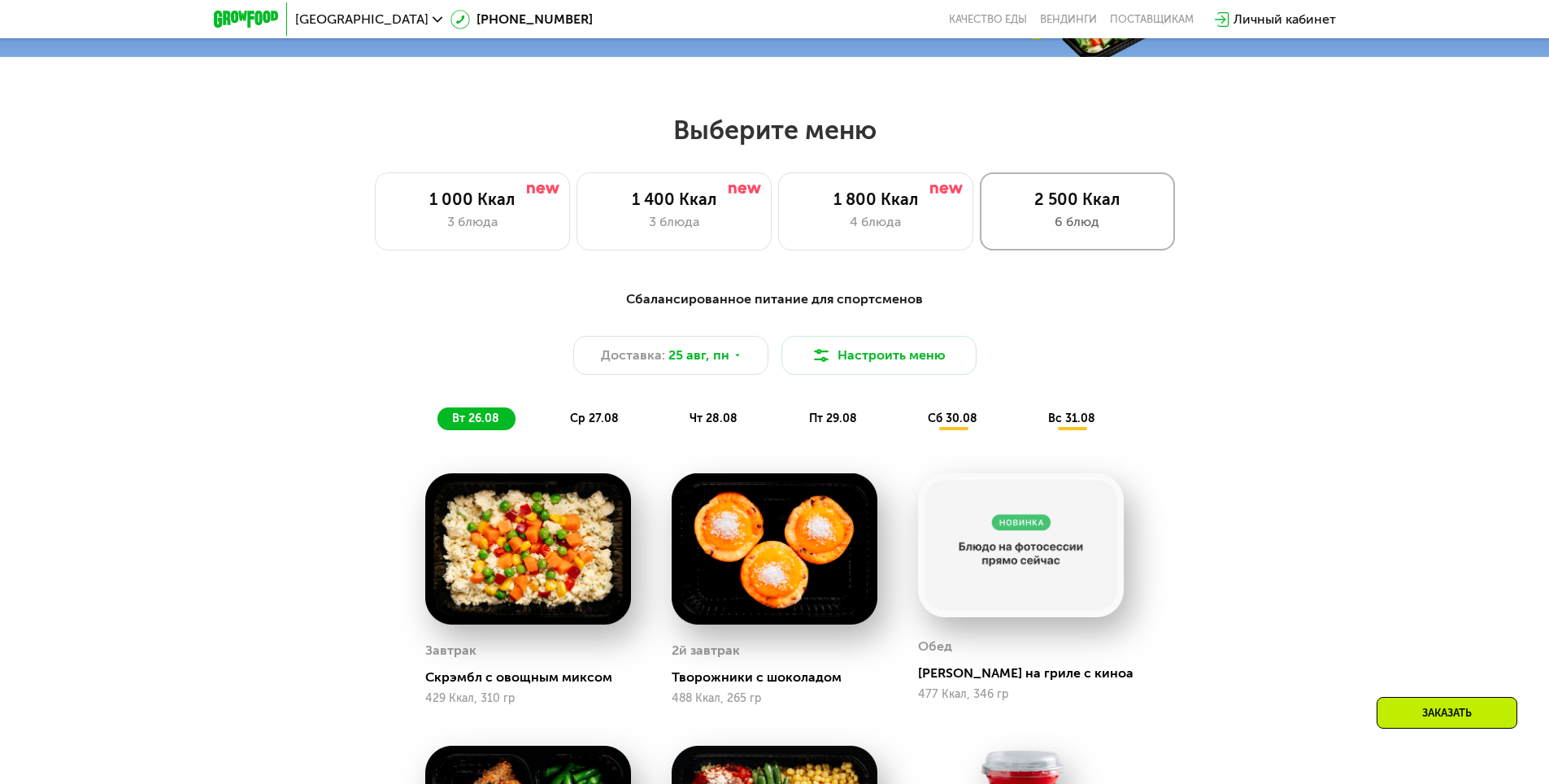
click at [1073, 239] on div "2 500 Ккал 6 блюд" at bounding box center [1077, 211] width 195 height 78
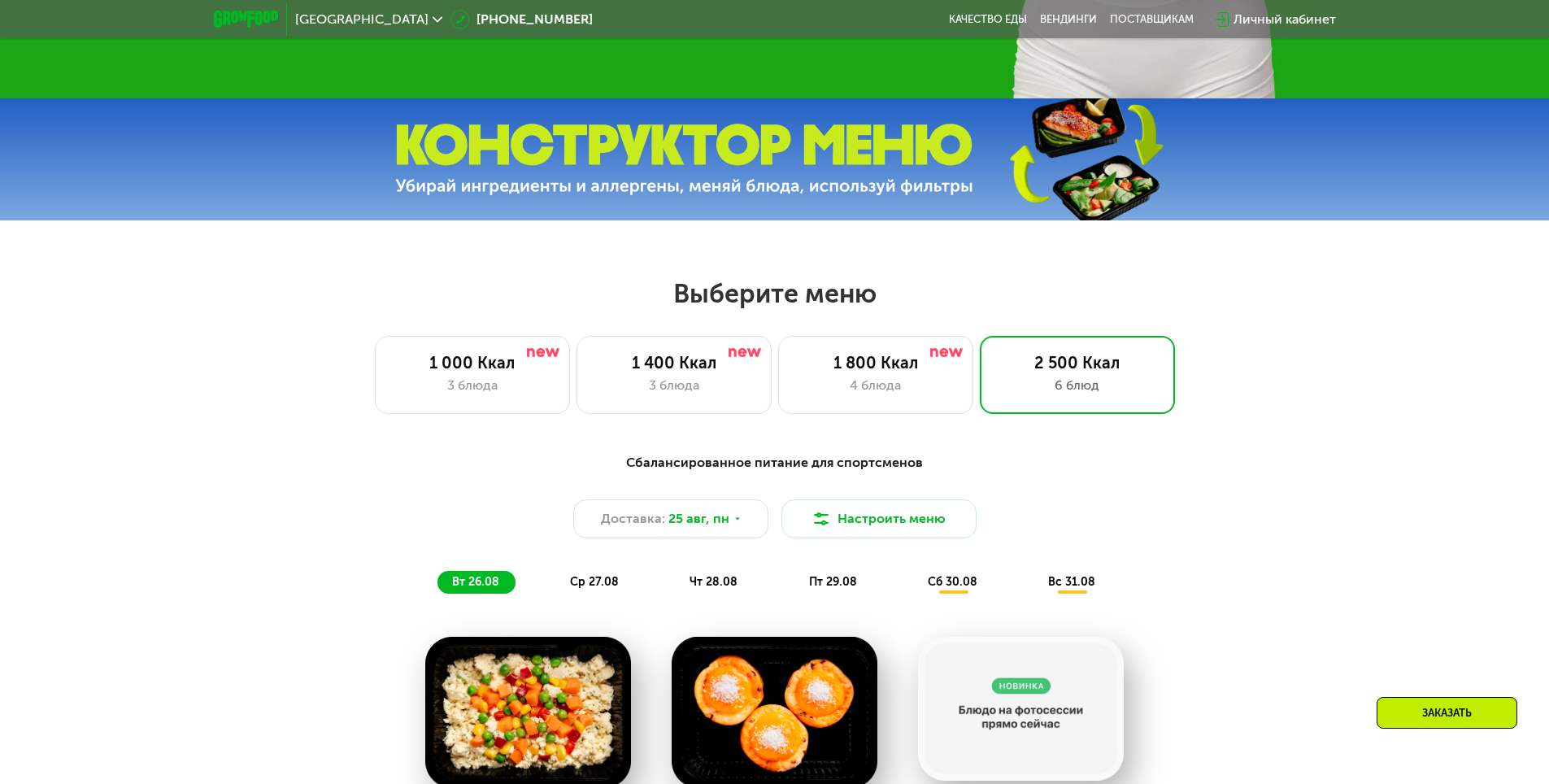
scroll to position [634, 0]
click at [771, 471] on div "Сбалансированное питание для спортсменов" at bounding box center [774, 461] width 963 height 20
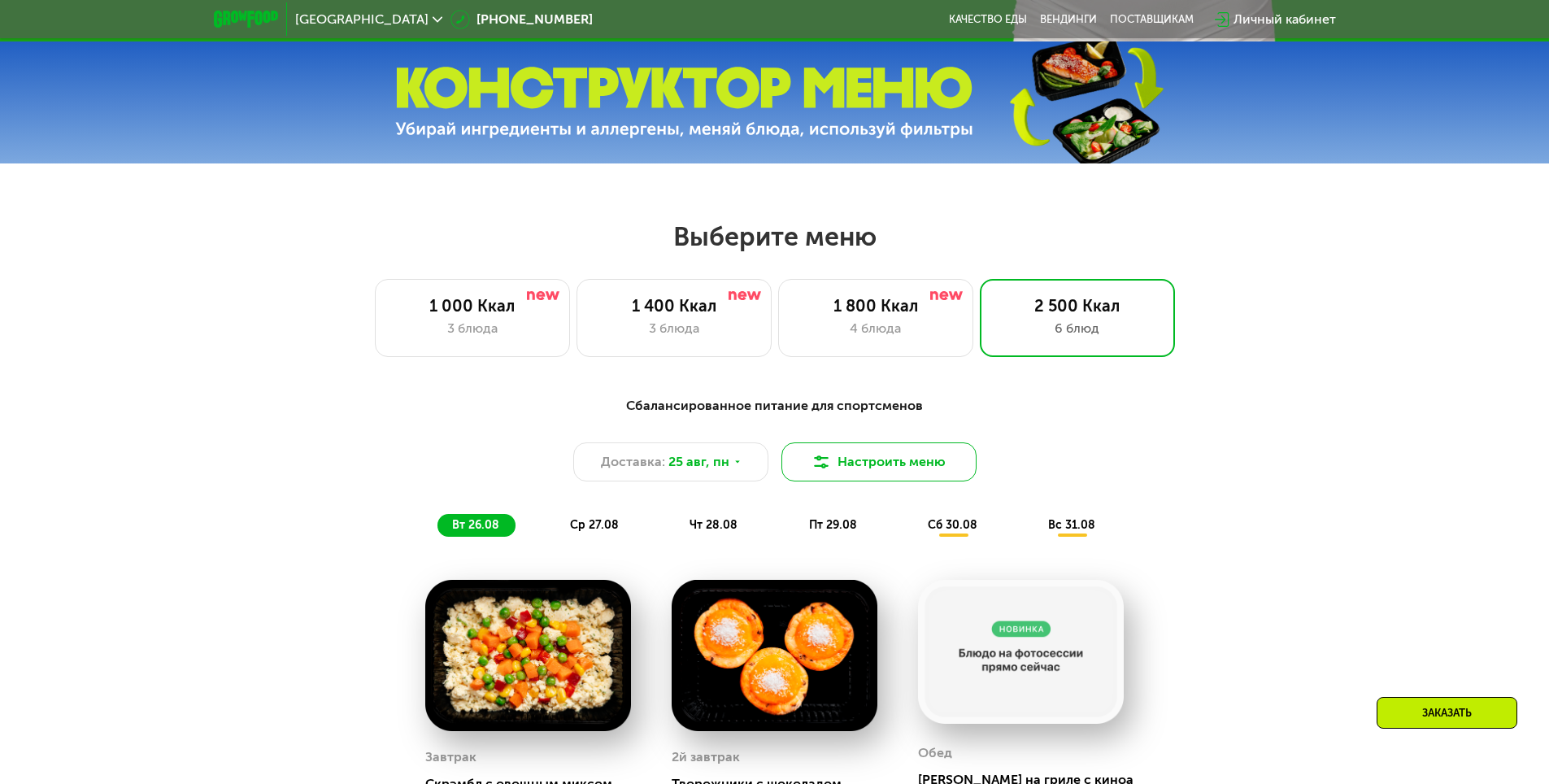
scroll to position [715, 0]
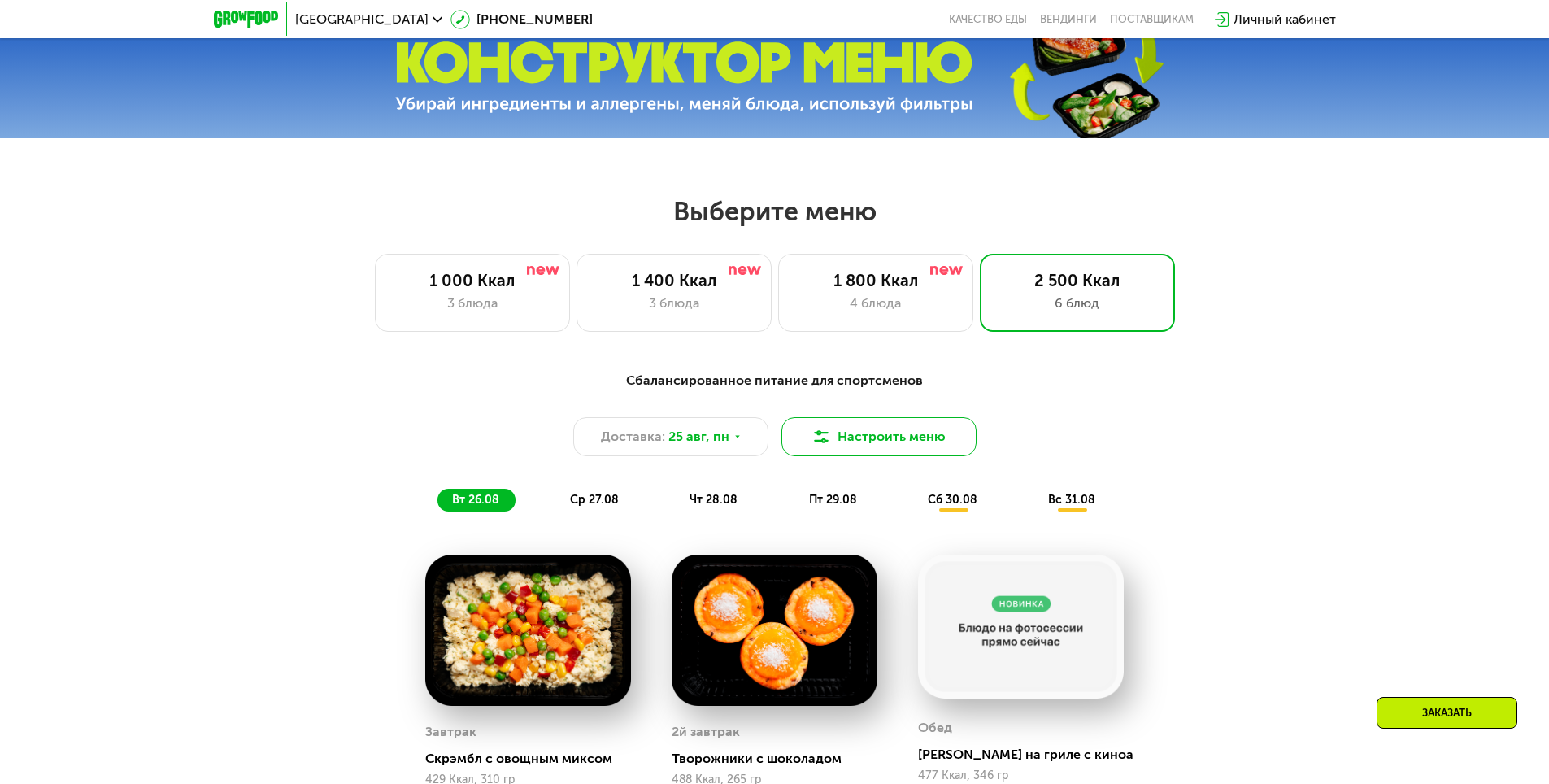
click at [870, 448] on button "Настроить меню" at bounding box center [879, 436] width 195 height 39
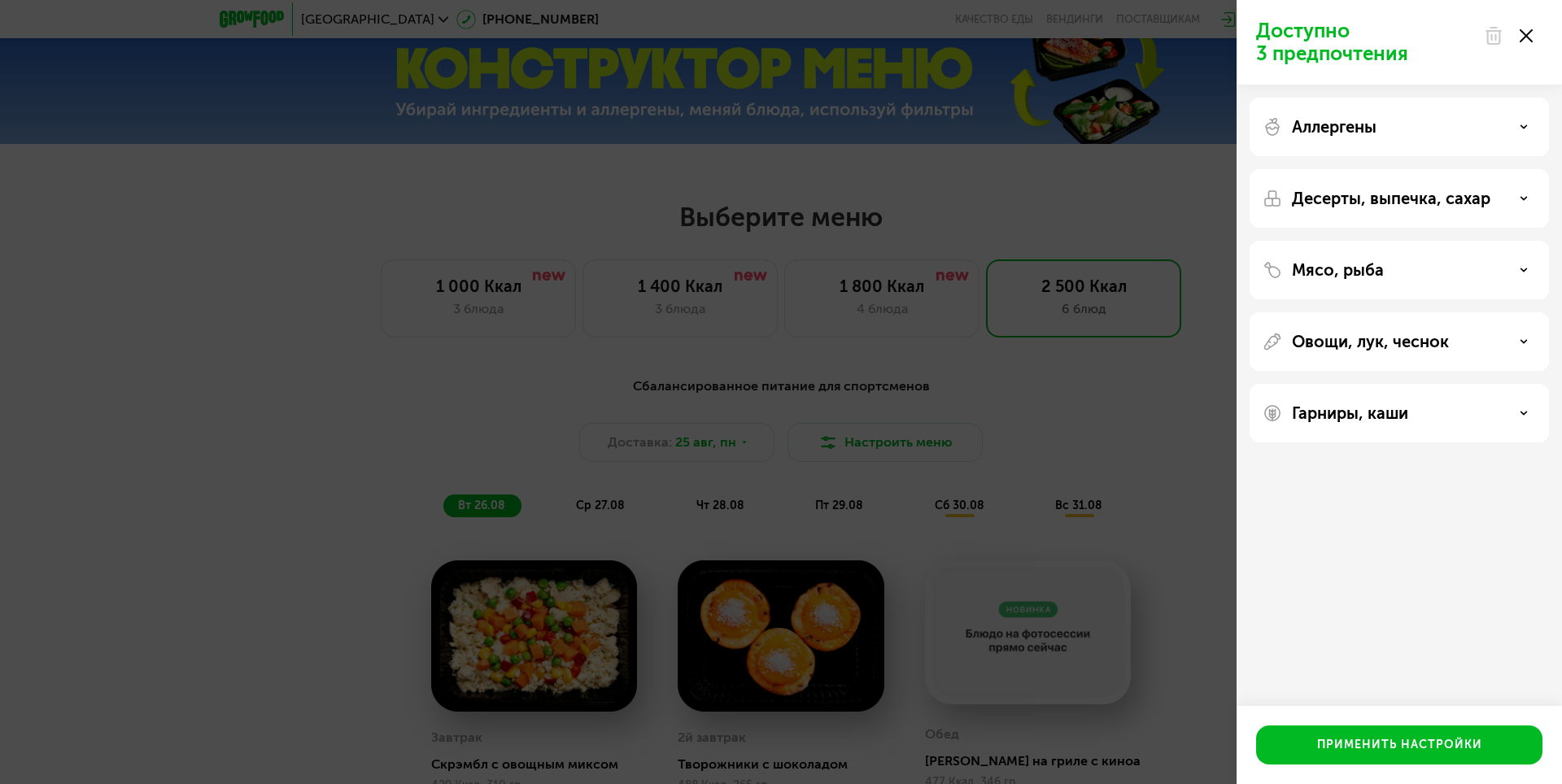
click at [1422, 135] on div "Аллергены" at bounding box center [1399, 127] width 273 height 19
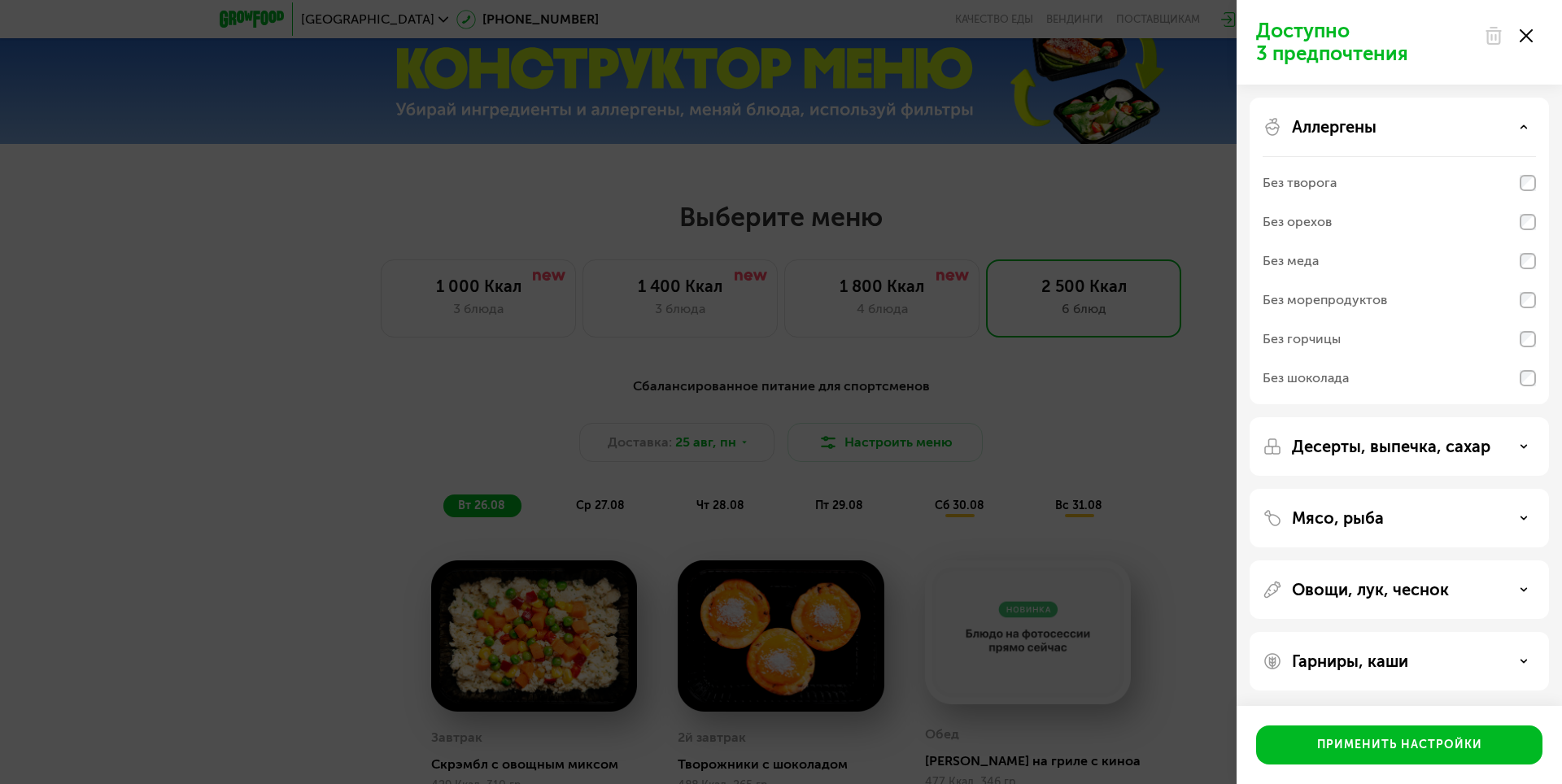
click at [1316, 262] on div "Без меда" at bounding box center [1290, 261] width 56 height 19
click at [1396, 160] on div "Без творога Без орехов Без меда Без морепродуктов Без горчицы Без шоколада" at bounding box center [1399, 280] width 273 height 248
click at [1407, 417] on div "Аллергены Без творога Без орехов Без меда Без морепродуктов Без горчицы Без шок…" at bounding box center [1399, 446] width 299 height 58
drag, startPoint x: 1541, startPoint y: 117, endPoint x: 1516, endPoint y: 129, distance: 27.7
click at [1538, 417] on div "Аллергены Без творога Без орехов Без меда Без морепродуктов Без горчицы Без шок…" at bounding box center [1399, 446] width 299 height 58
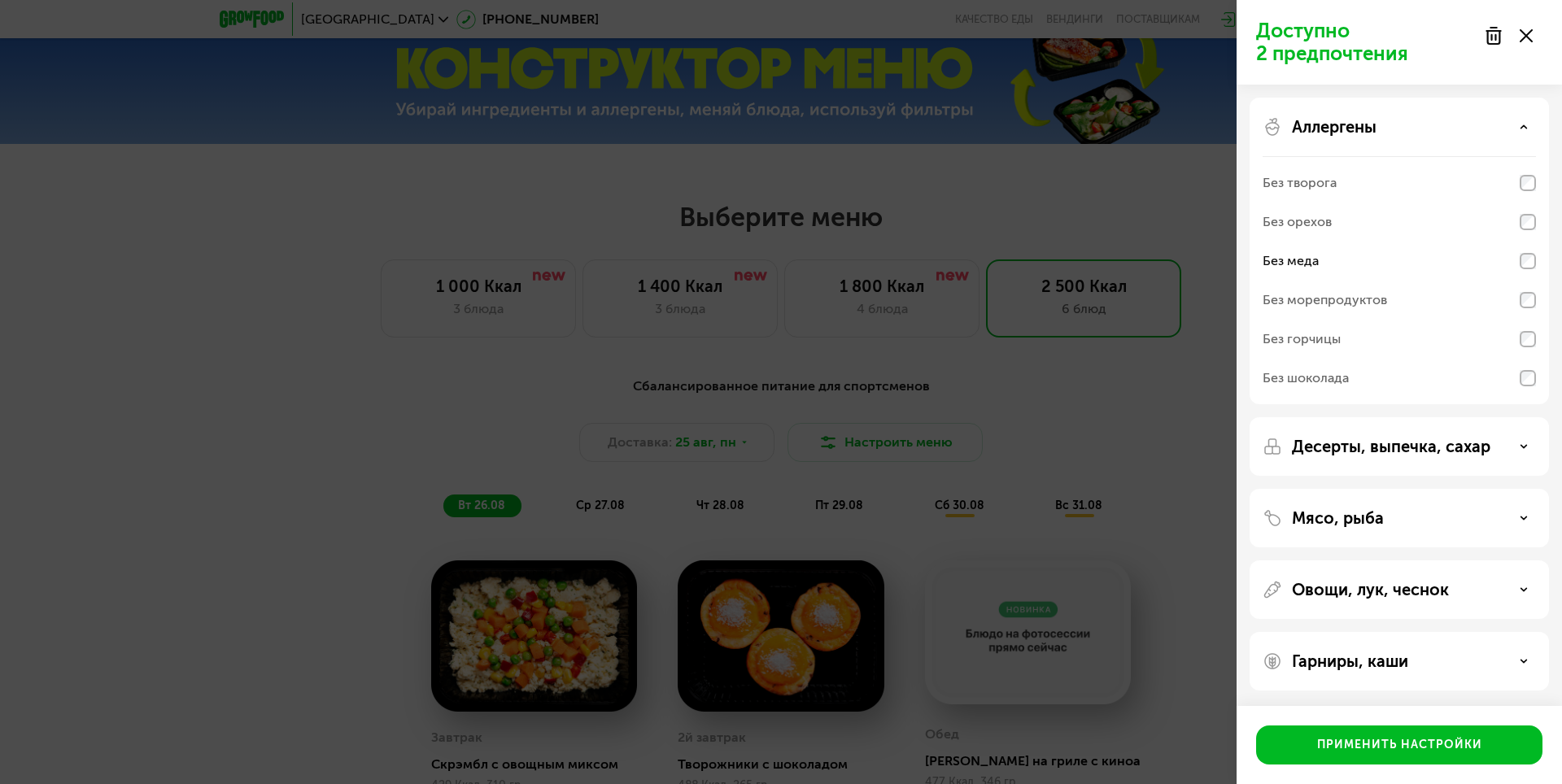
click at [1513, 130] on div "Аллергены" at bounding box center [1399, 127] width 273 height 19
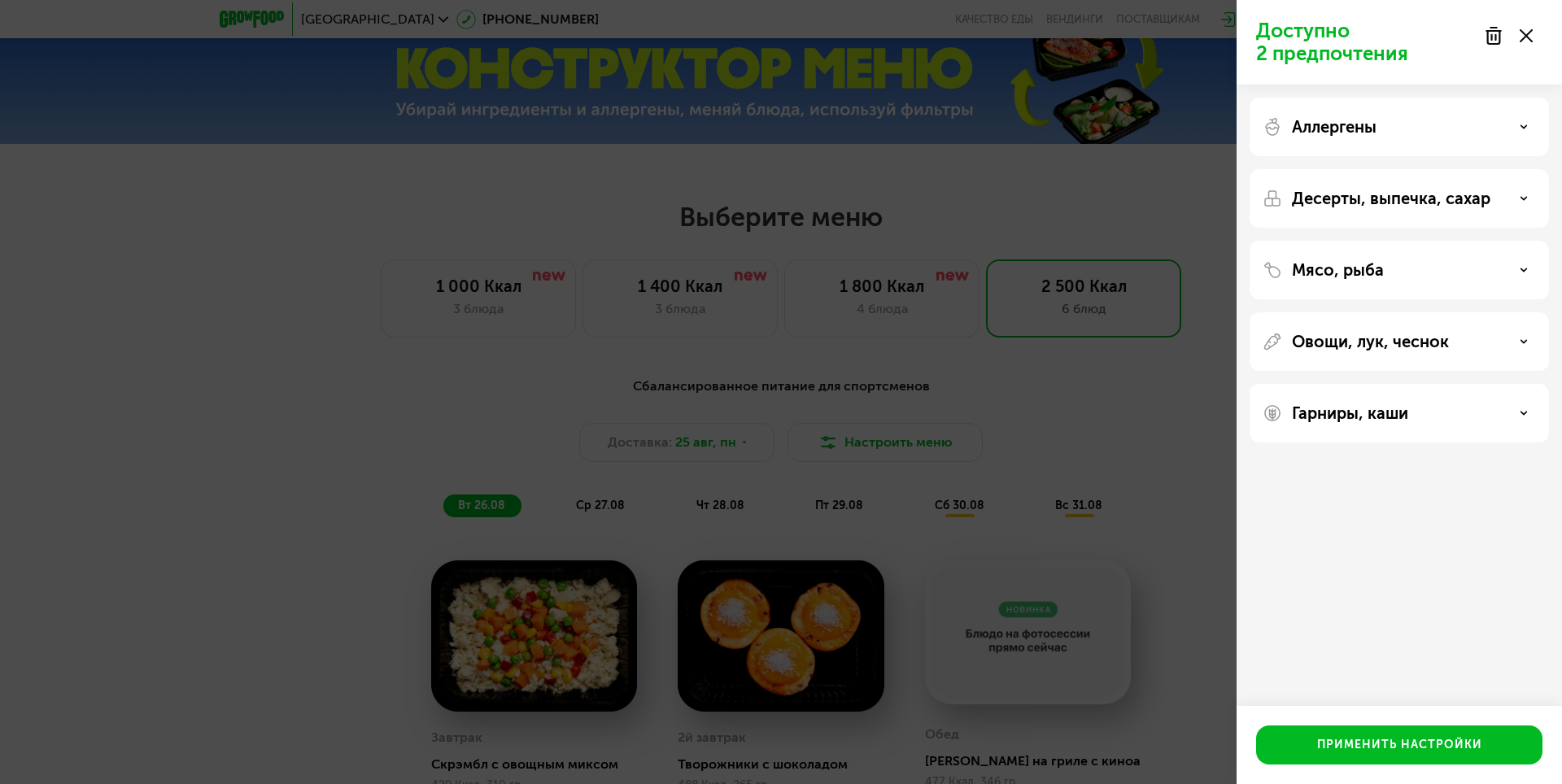
click at [1431, 241] on div "Десерты, выпечка, сахар" at bounding box center [1399, 269] width 299 height 58
click at [1520, 241] on div "Десерты, выпечка, сахар" at bounding box center [1399, 269] width 299 height 58
click at [1527, 200] on icon at bounding box center [1523, 198] width 9 height 9
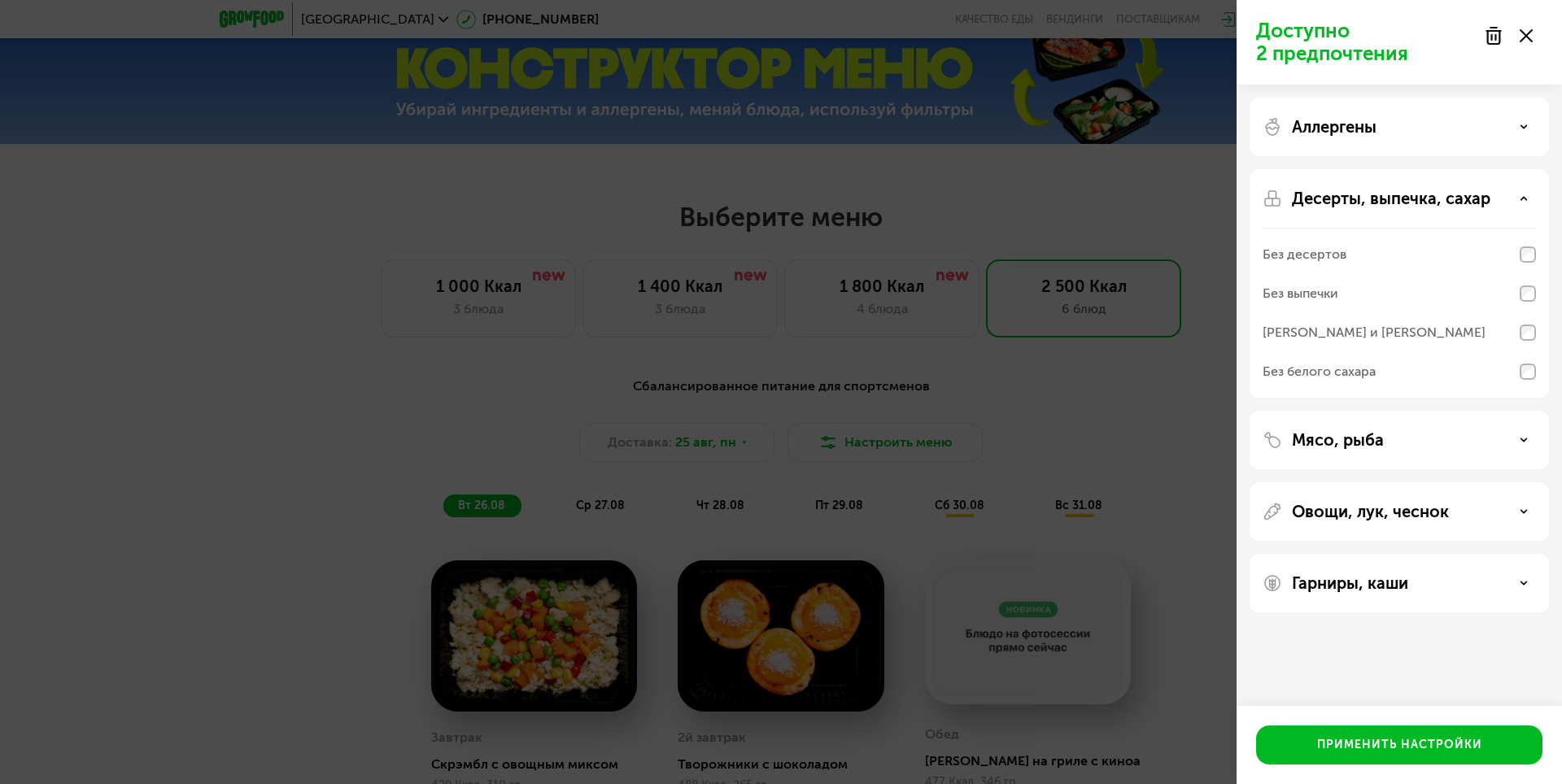
click at [1527, 200] on icon at bounding box center [1523, 198] width 9 height 9
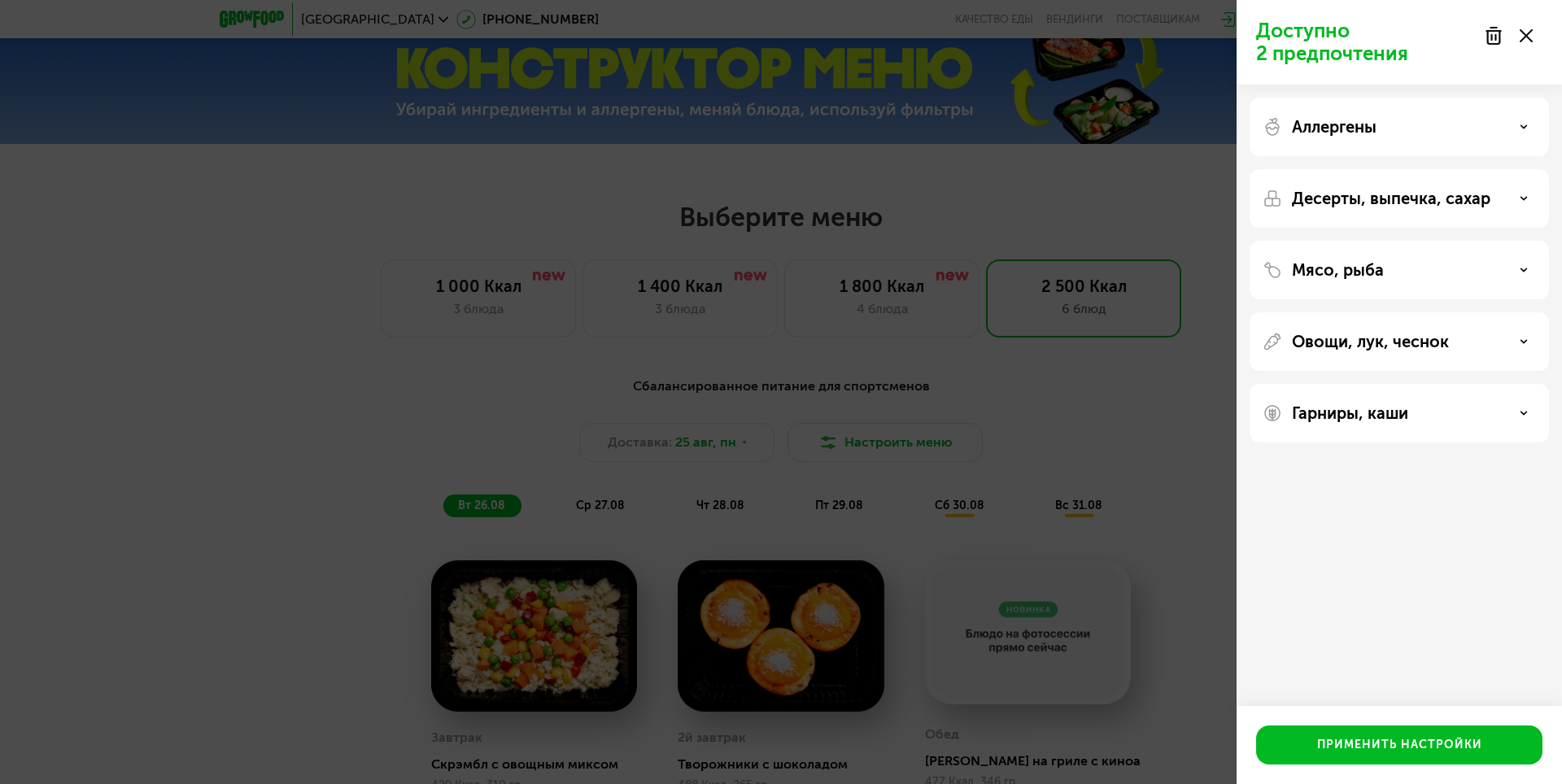
click at [1526, 416] on icon at bounding box center [1523, 413] width 9 height 9
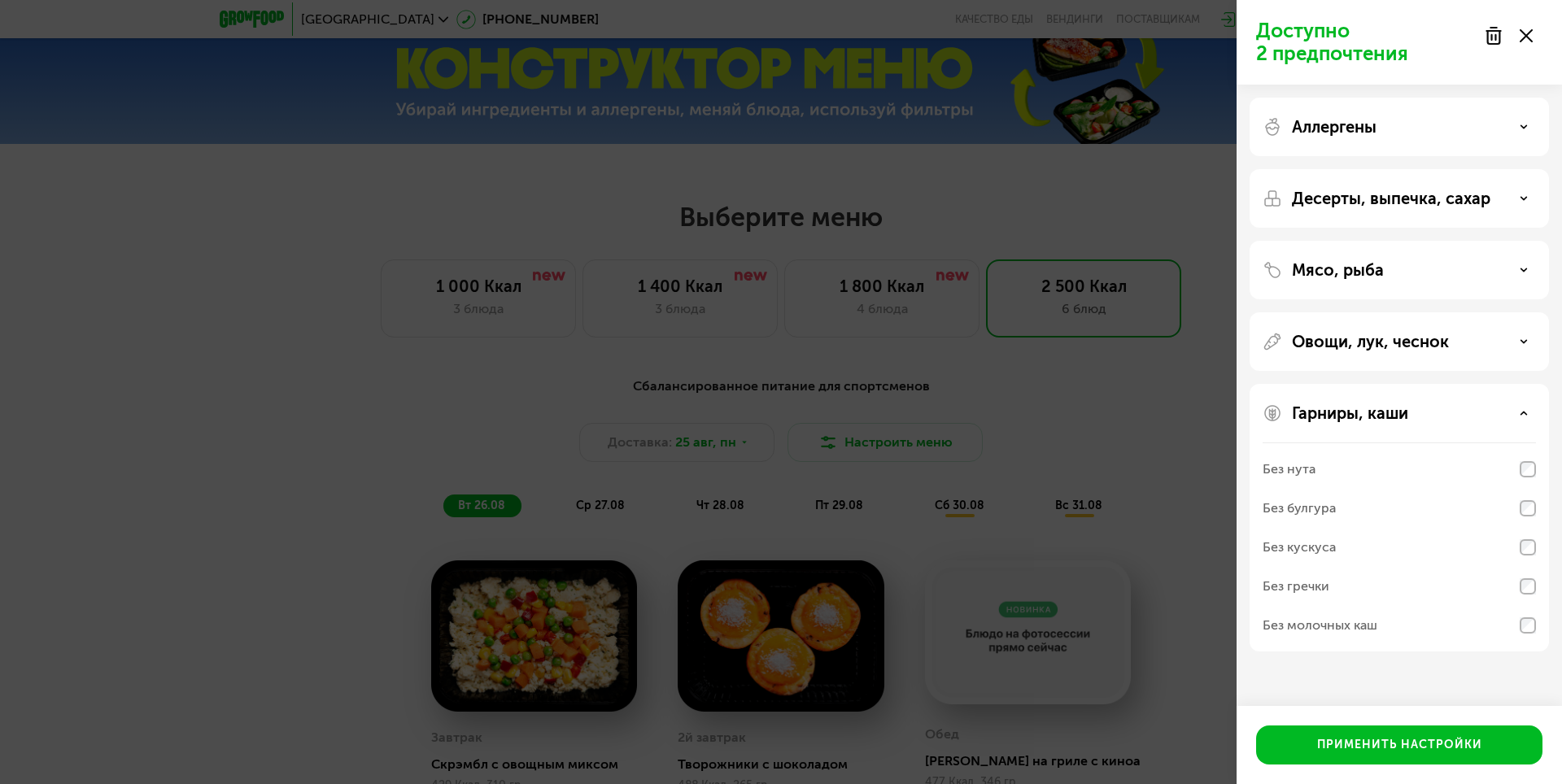
click at [1528, 419] on div "Гарниры, каши" at bounding box center [1399, 413] width 273 height 19
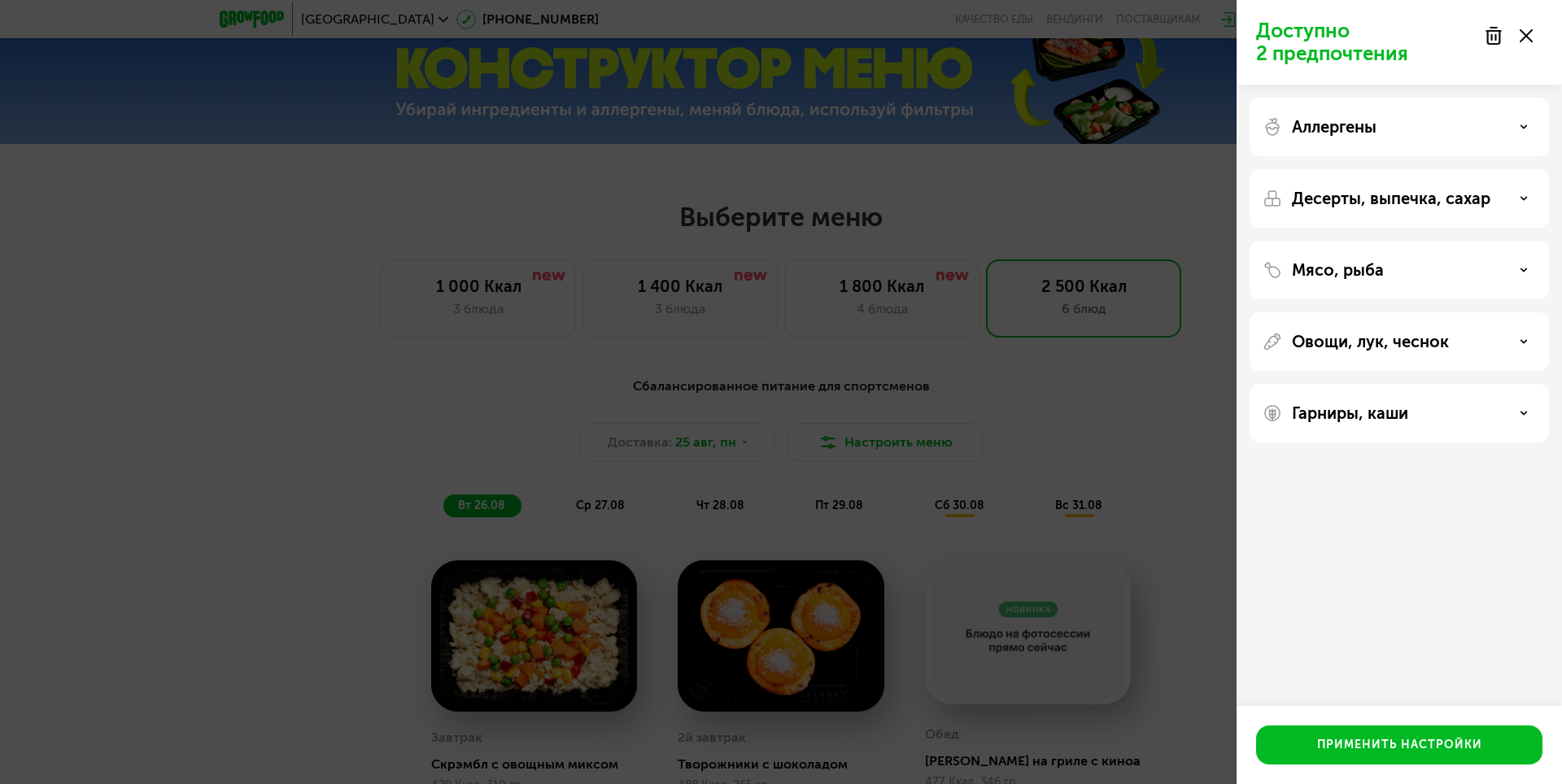
click at [1496, 766] on div "Применить настройки" at bounding box center [1399, 745] width 326 height 78
click at [1452, 731] on button "Применить настройки" at bounding box center [1399, 744] width 287 height 39
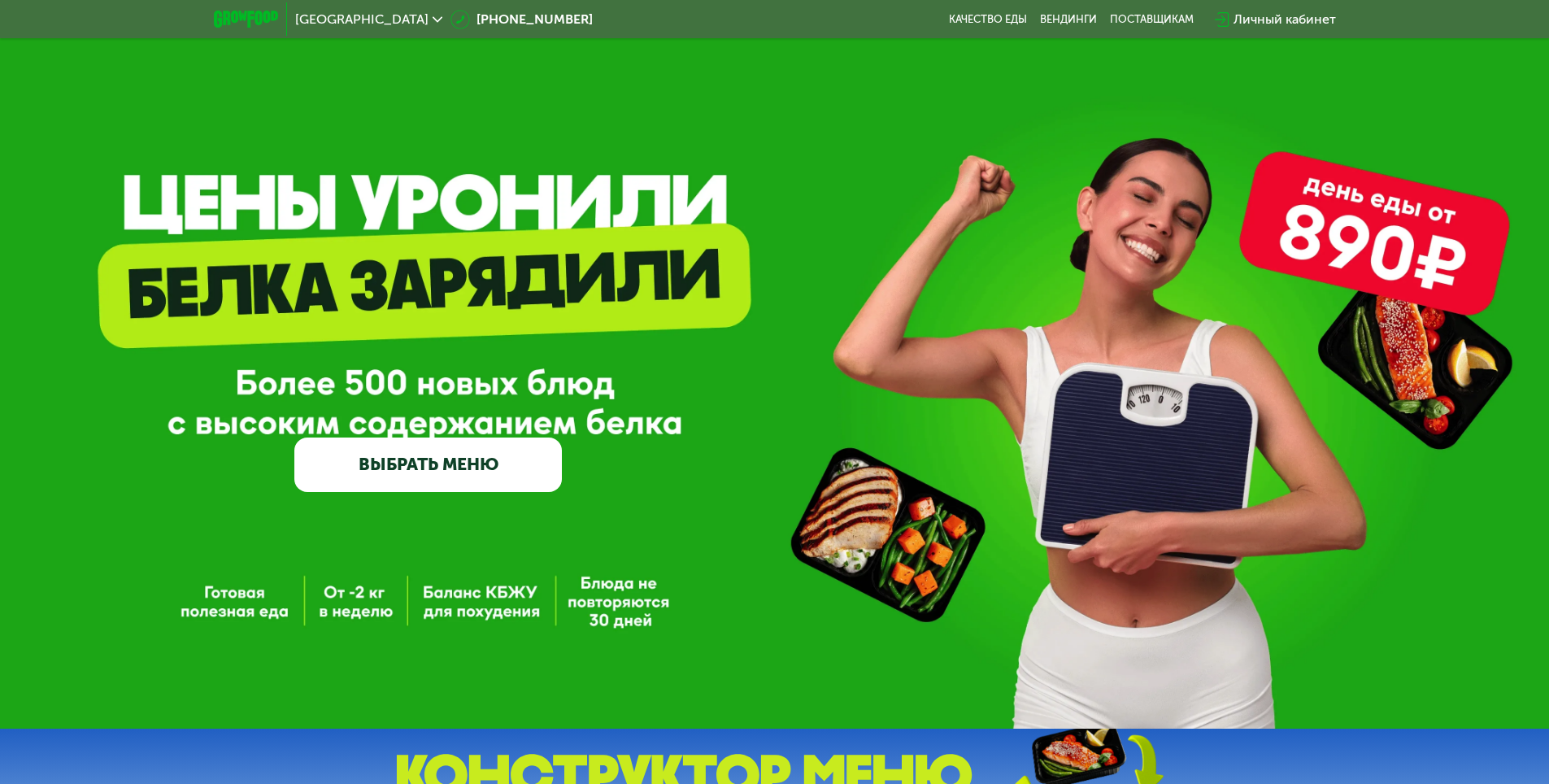
scroll to position [0, 0]
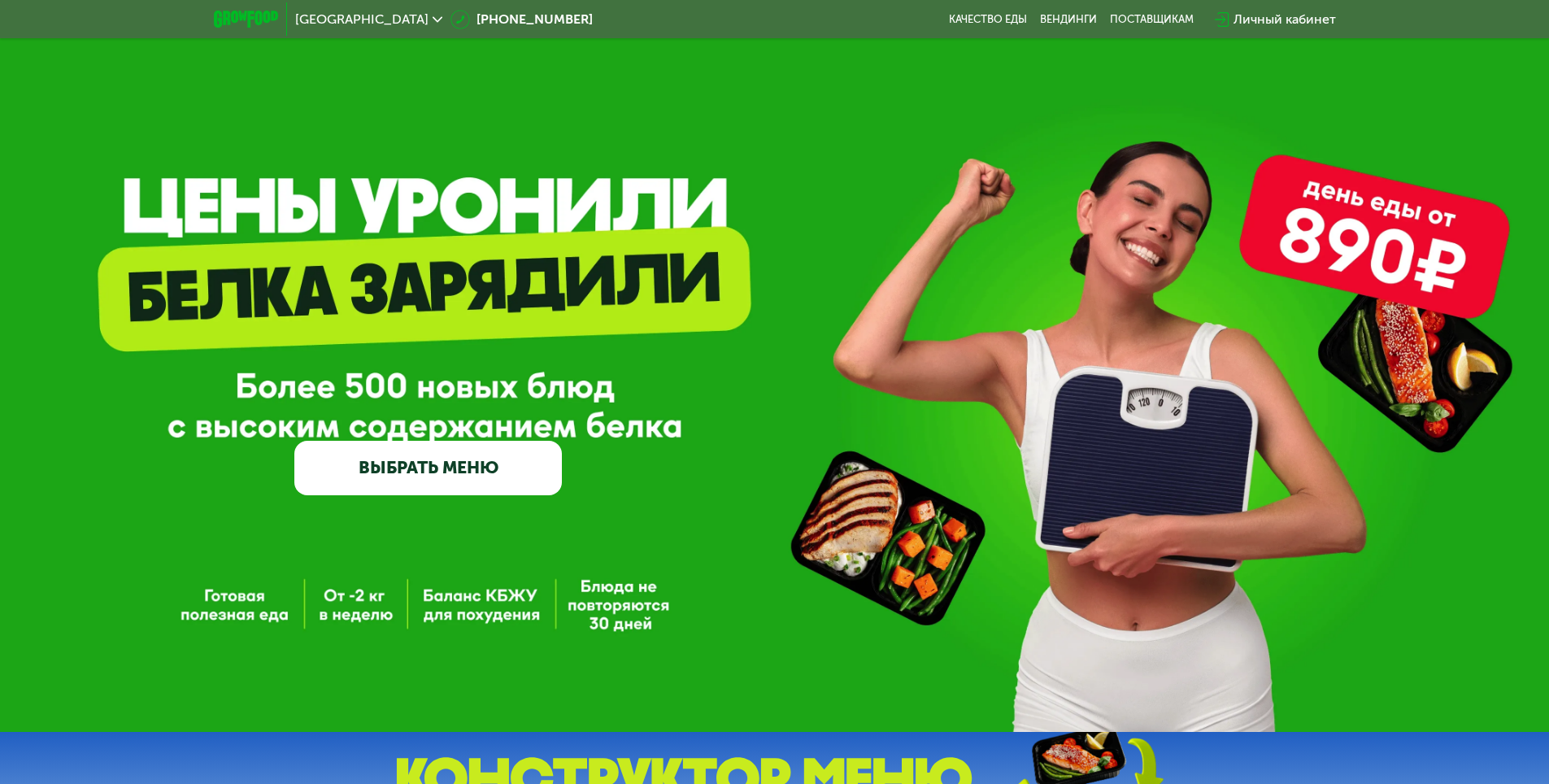
click at [317, 13] on span "[GEOGRAPHIC_DATA]" at bounding box center [362, 20] width 134 height 13
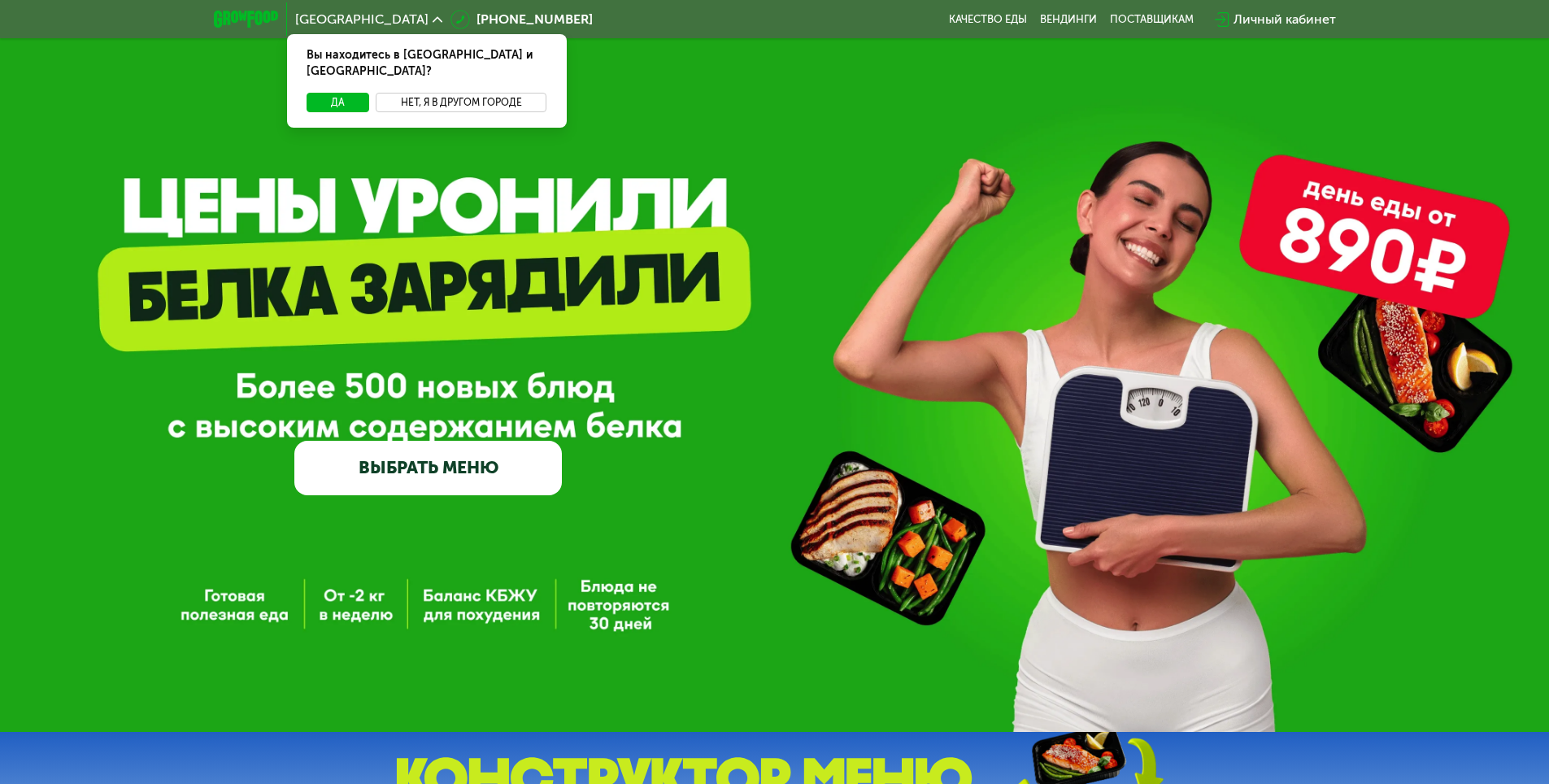
click at [451, 93] on button "Нет, я в другом городе" at bounding box center [461, 102] width 172 height 19
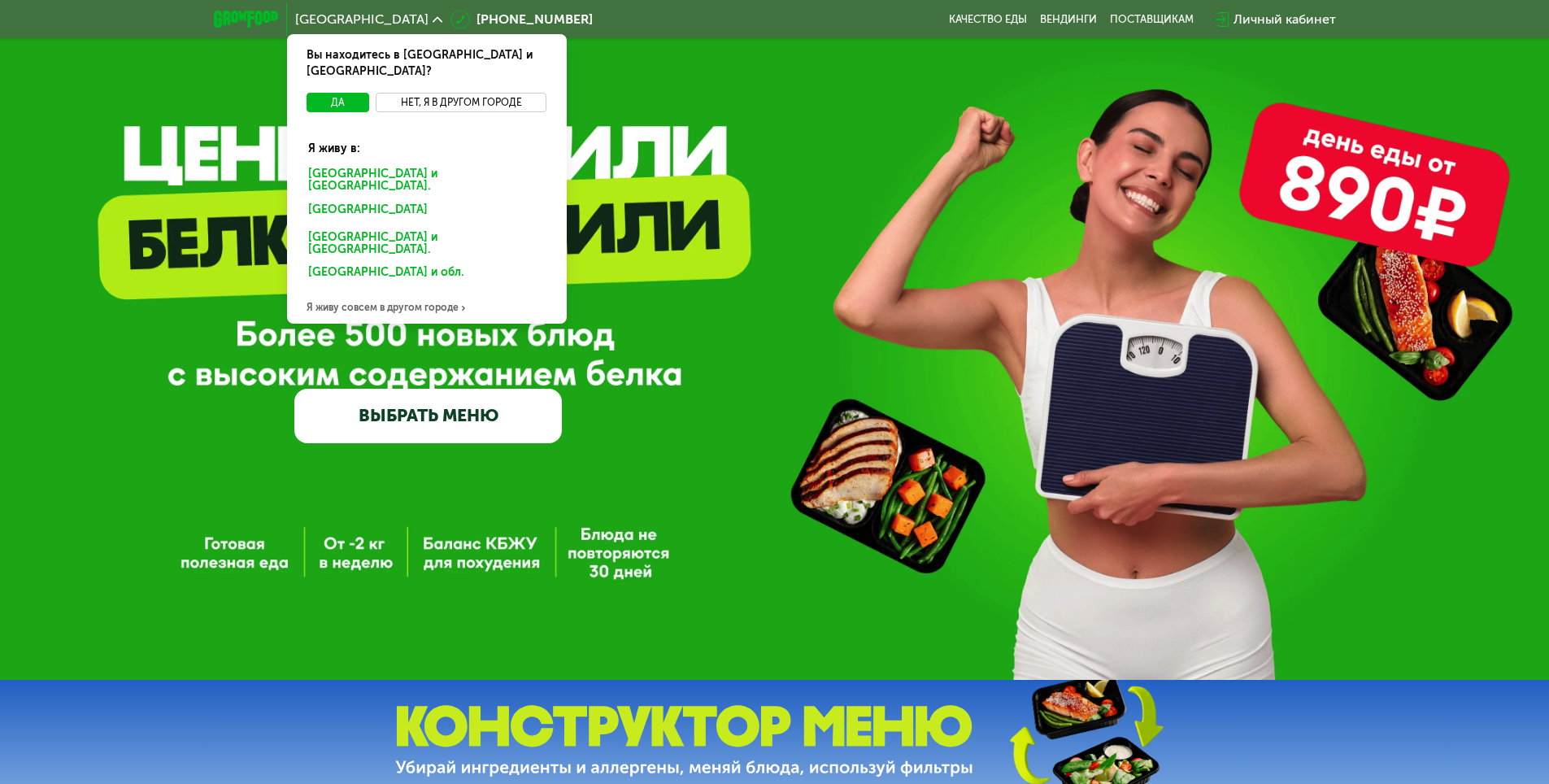
scroll to position [81, 0]
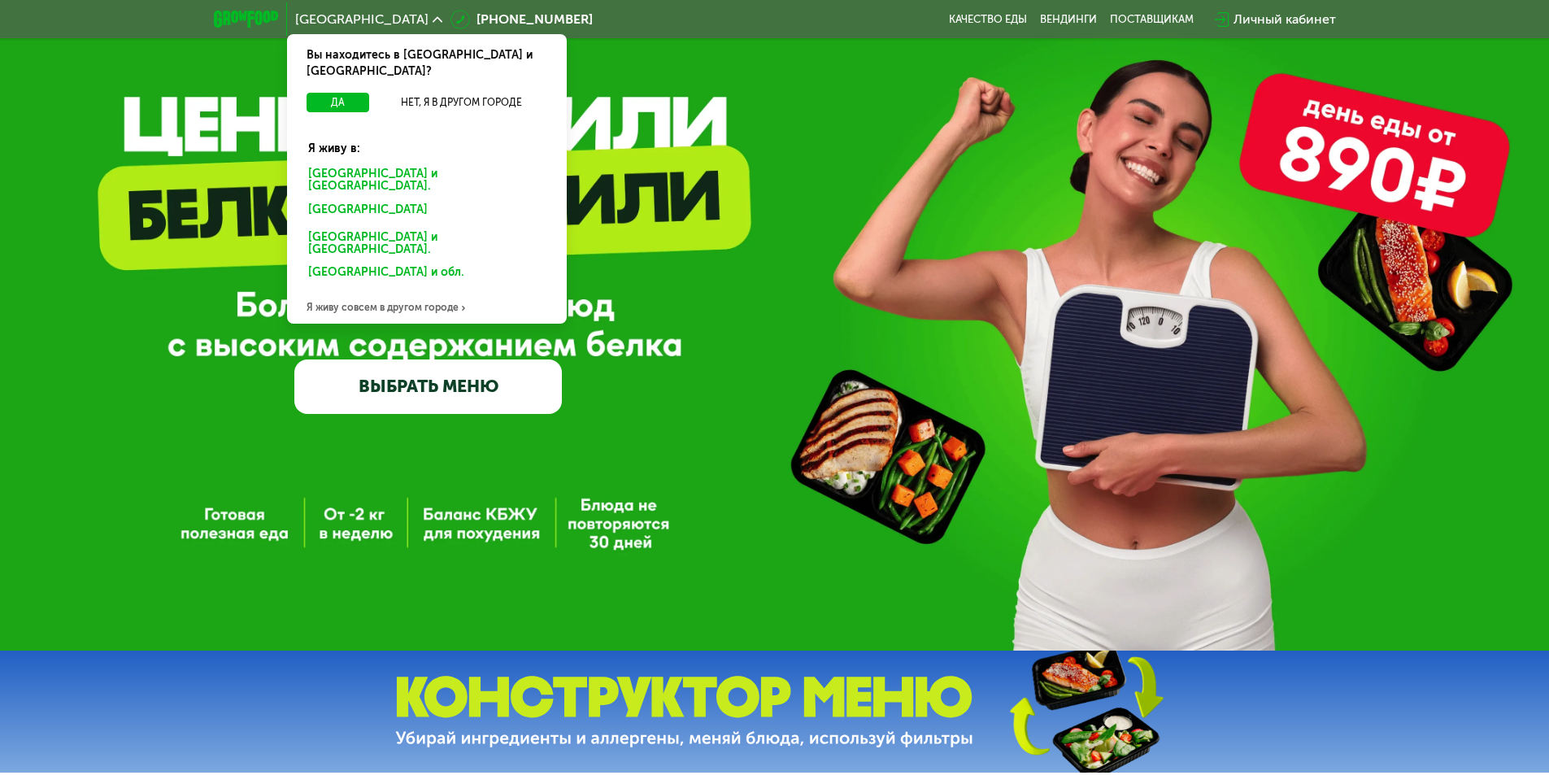
click at [396, 291] on div "Я живу совсем в другом городе" at bounding box center [427, 307] width 280 height 32
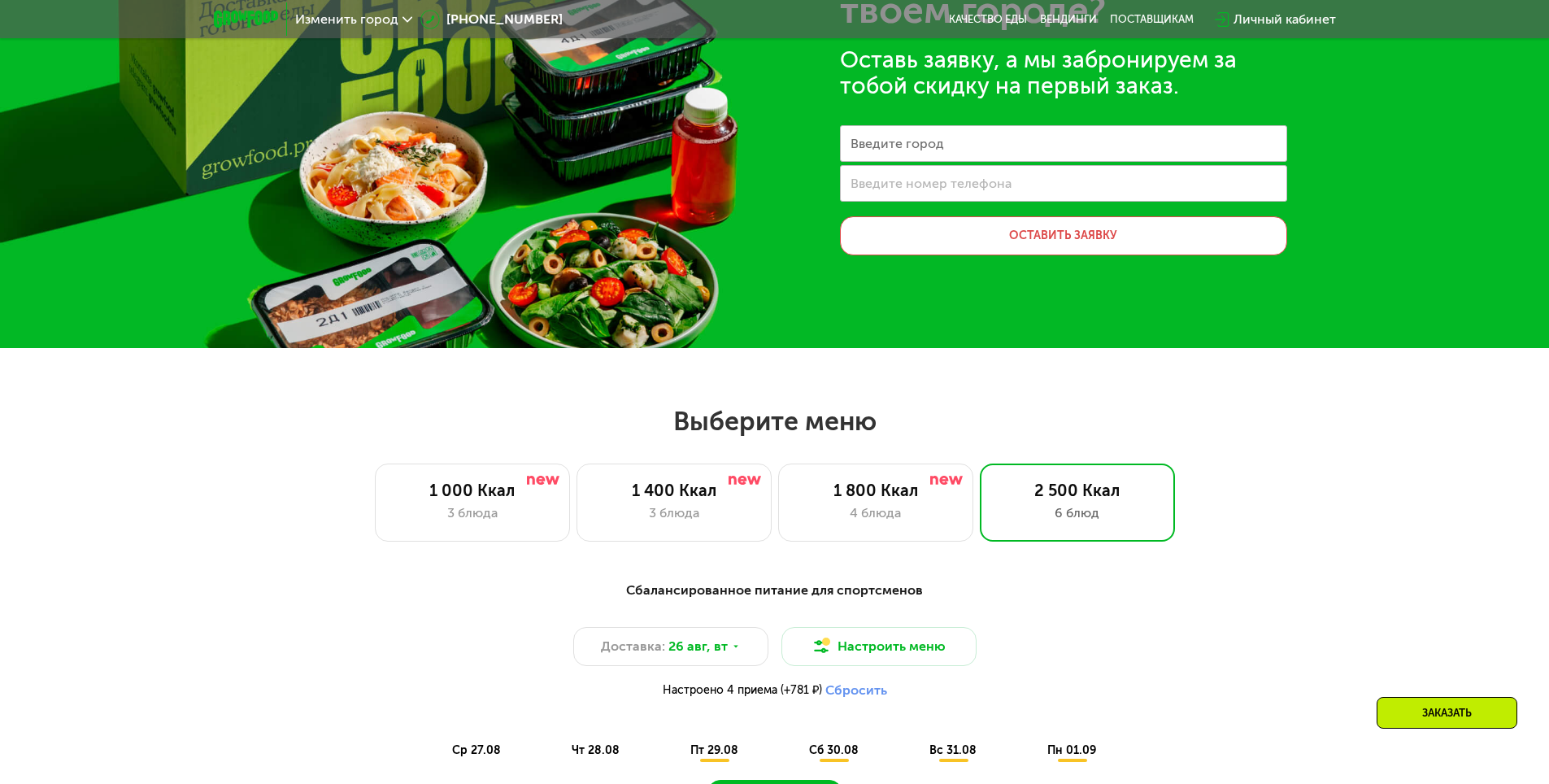
scroll to position [488, 0]
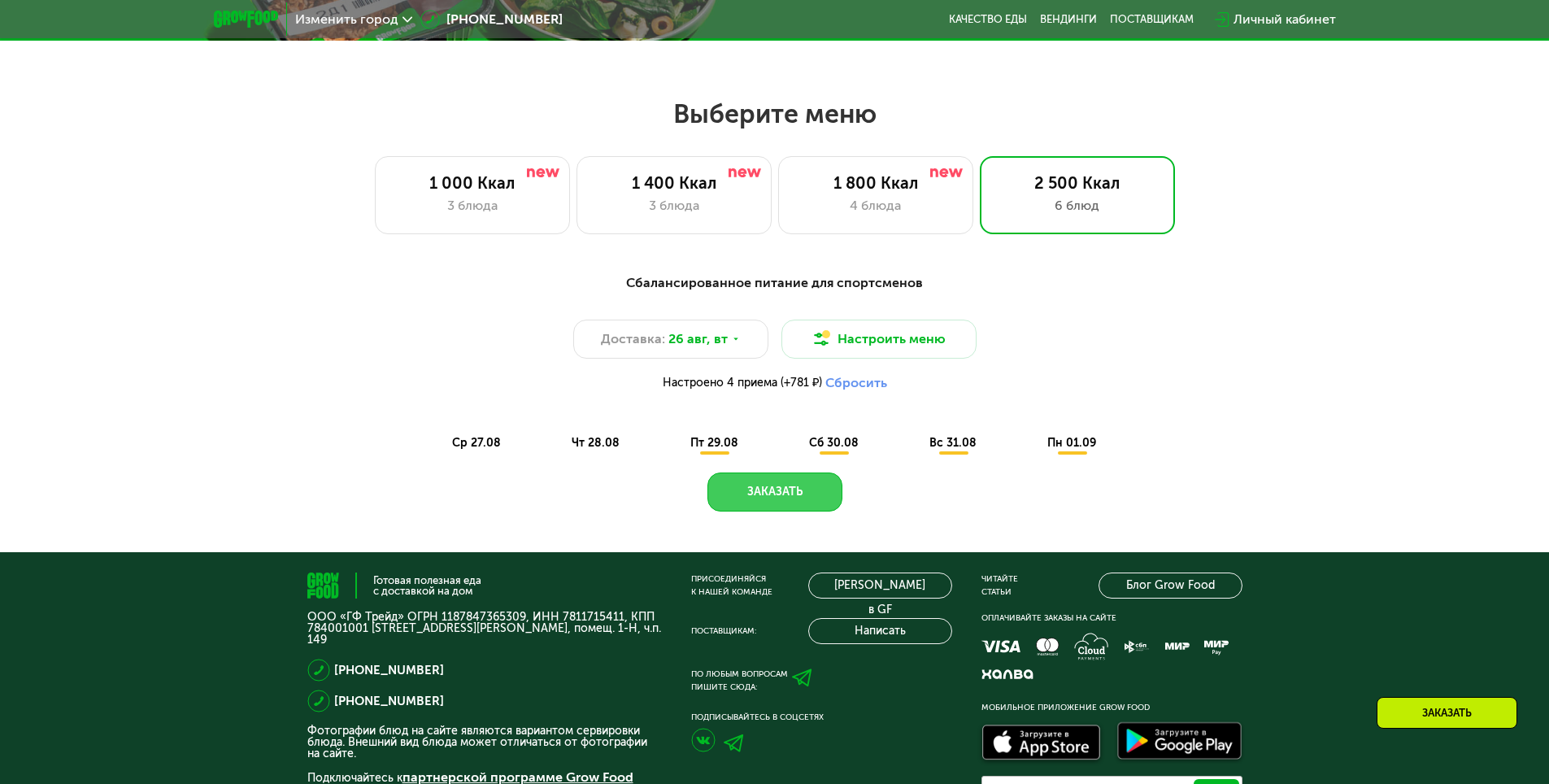
click at [795, 488] on button "Заказать" at bounding box center [774, 492] width 135 height 39
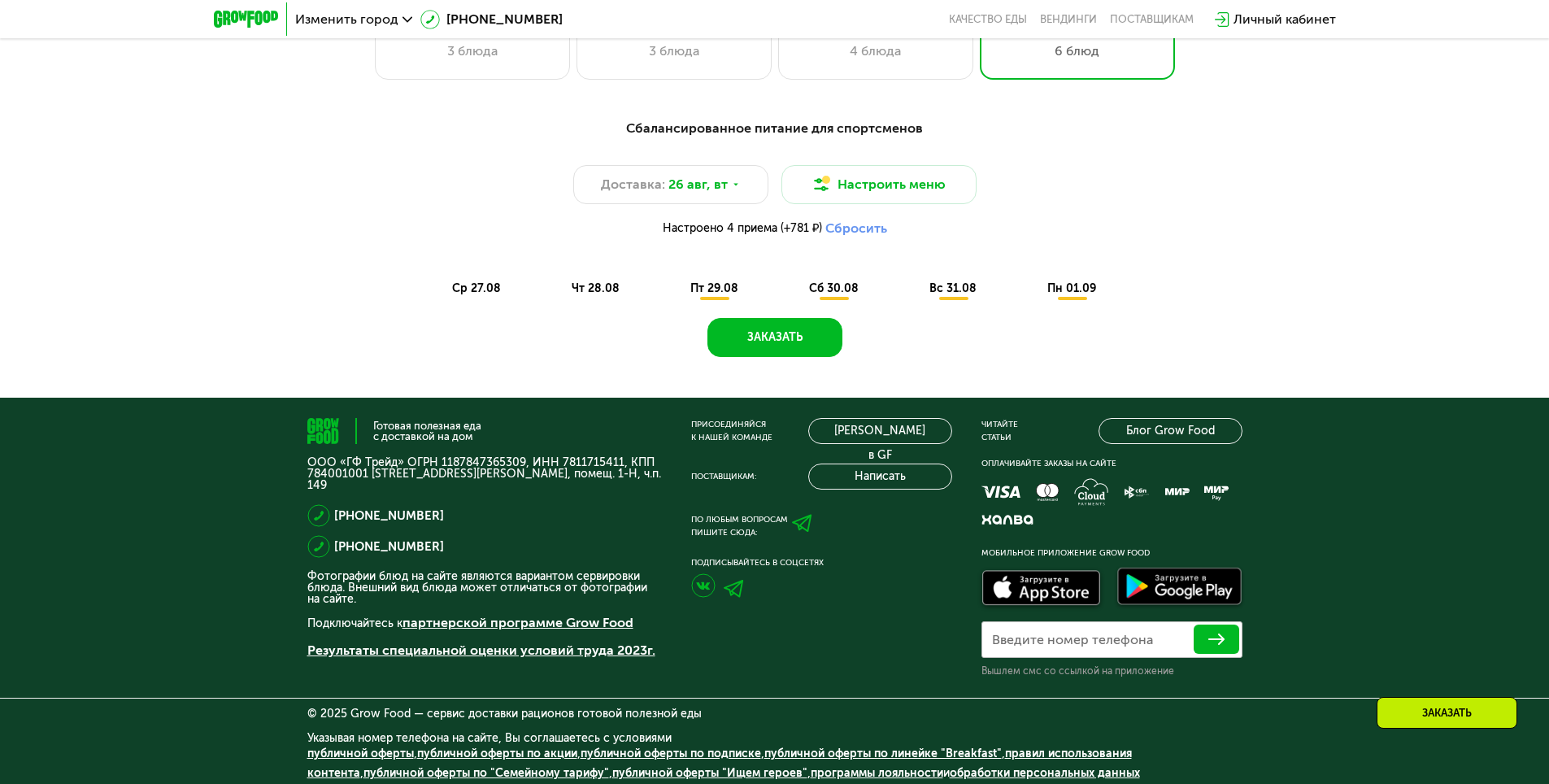
scroll to position [649, 0]
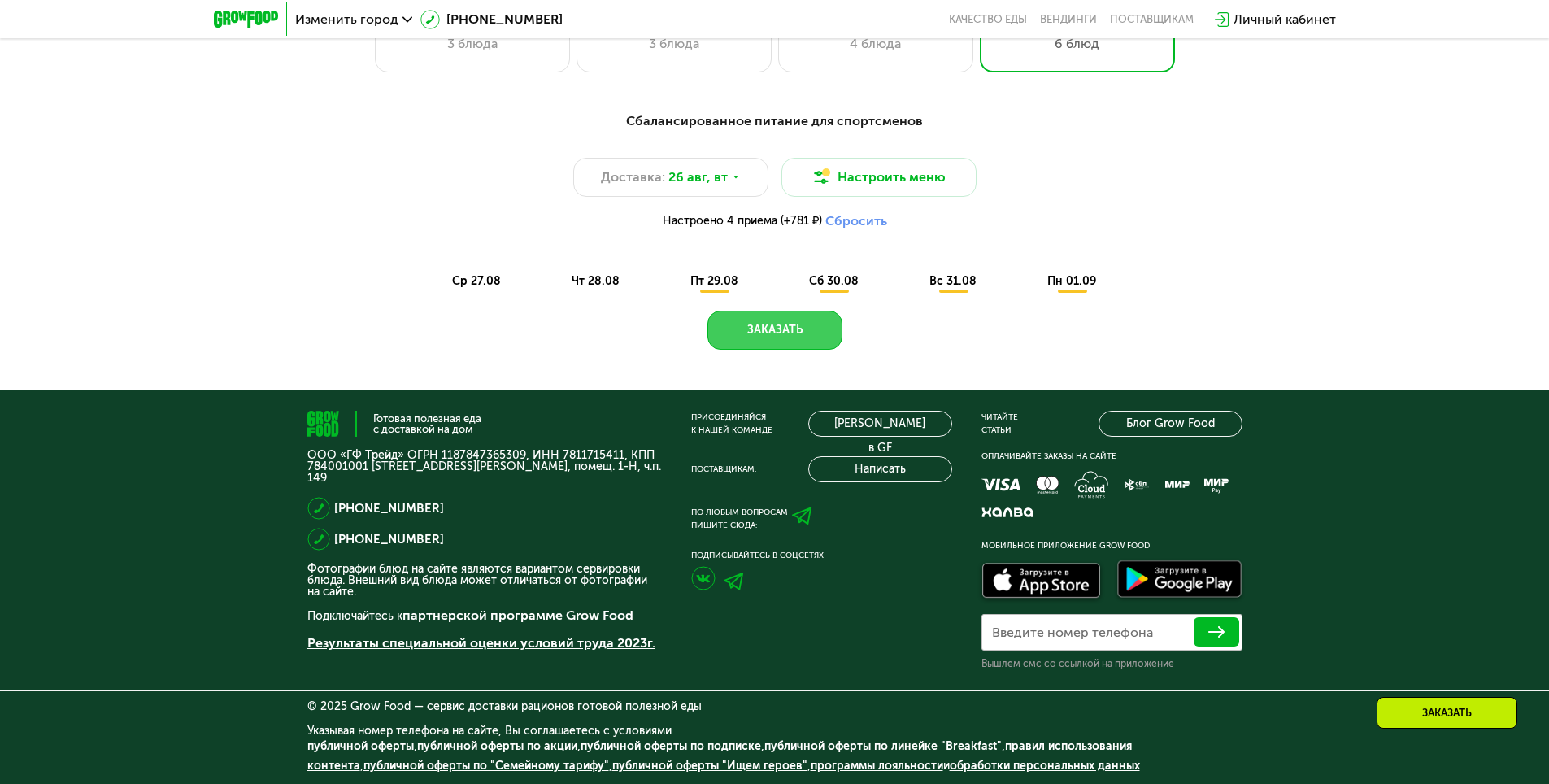
click at [800, 329] on button "Заказать" at bounding box center [774, 329] width 135 height 39
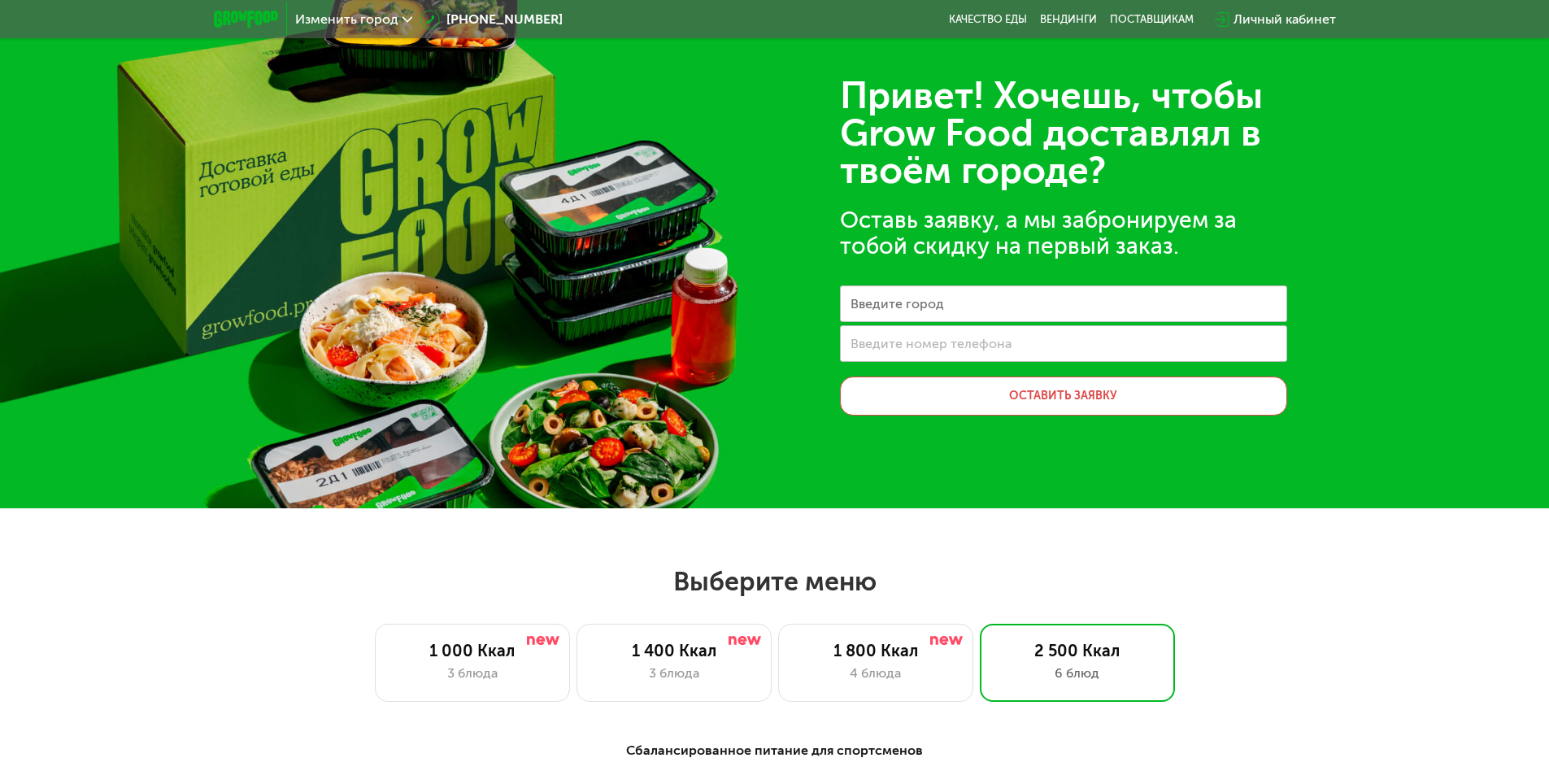
scroll to position [0, 0]
